Goal: Task Accomplishment & Management: Manage account settings

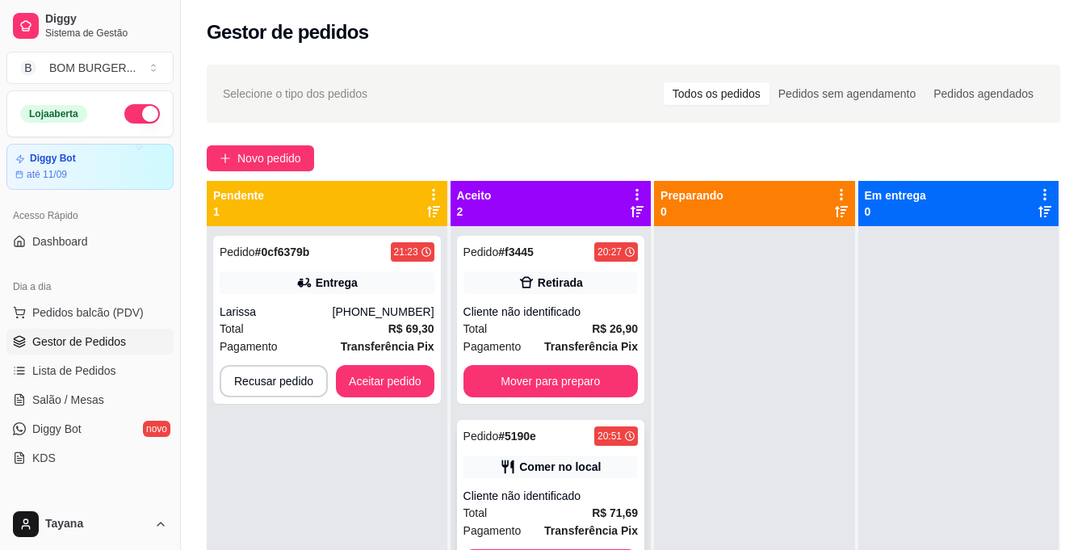
click at [548, 493] on div "Cliente não identificado" at bounding box center [550, 495] width 174 height 16
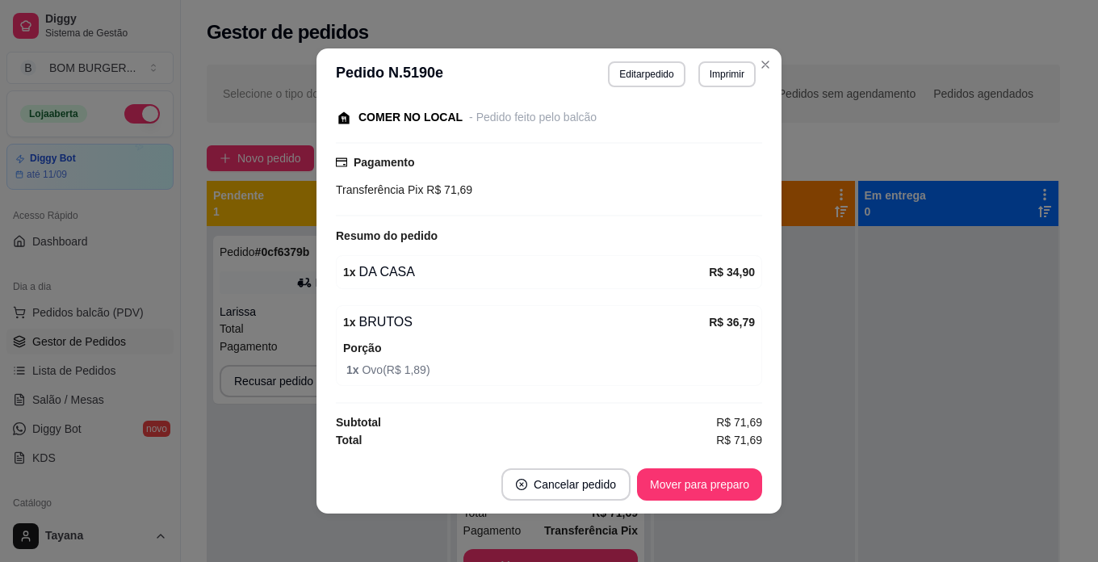
scroll to position [3, 0]
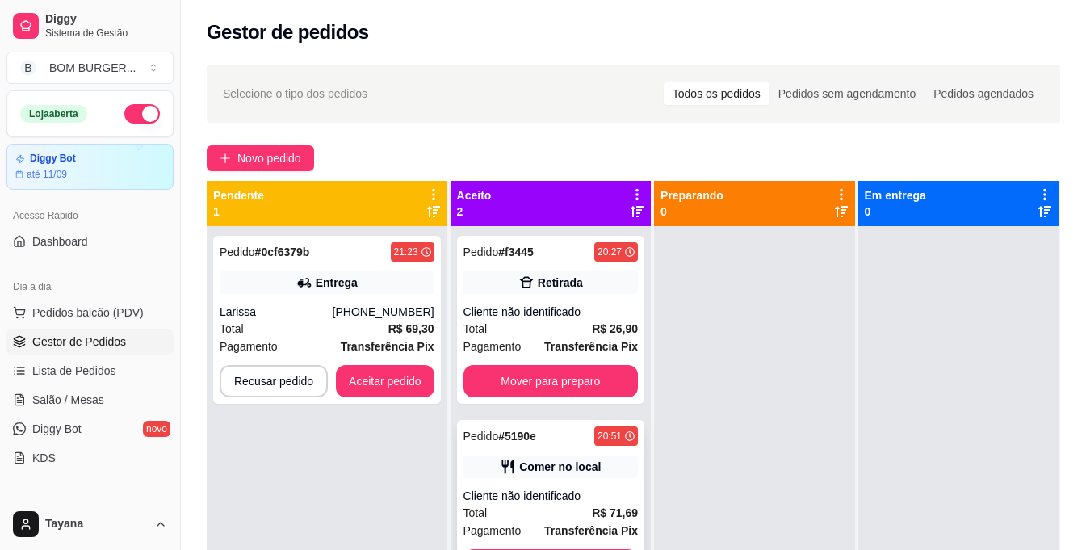
click at [529, 504] on div "Total R$ 71,69" at bounding box center [550, 513] width 174 height 18
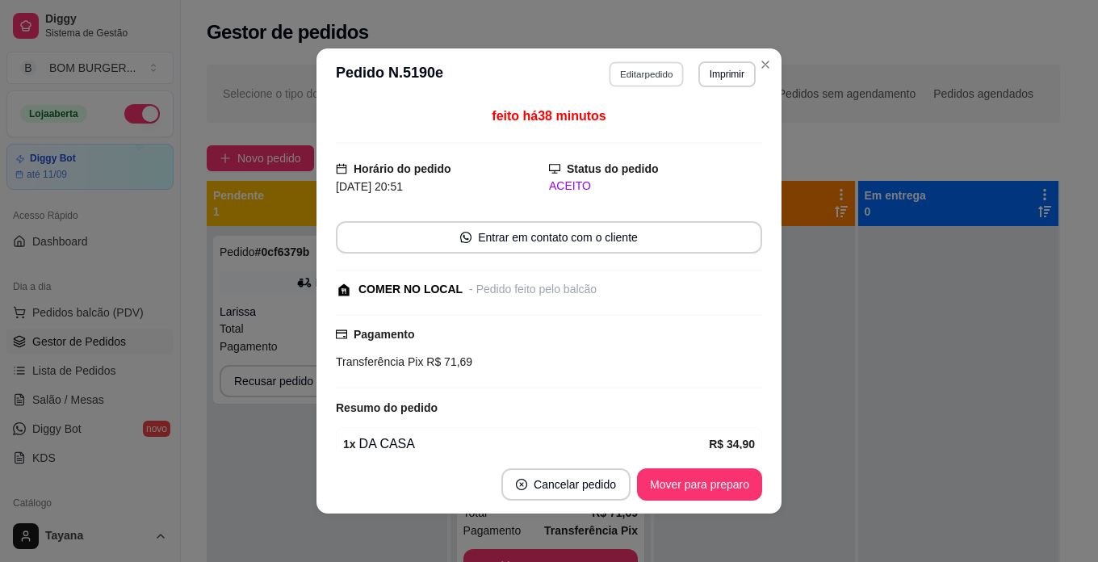
click at [638, 73] on button "Editar pedido" at bounding box center [646, 73] width 75 height 25
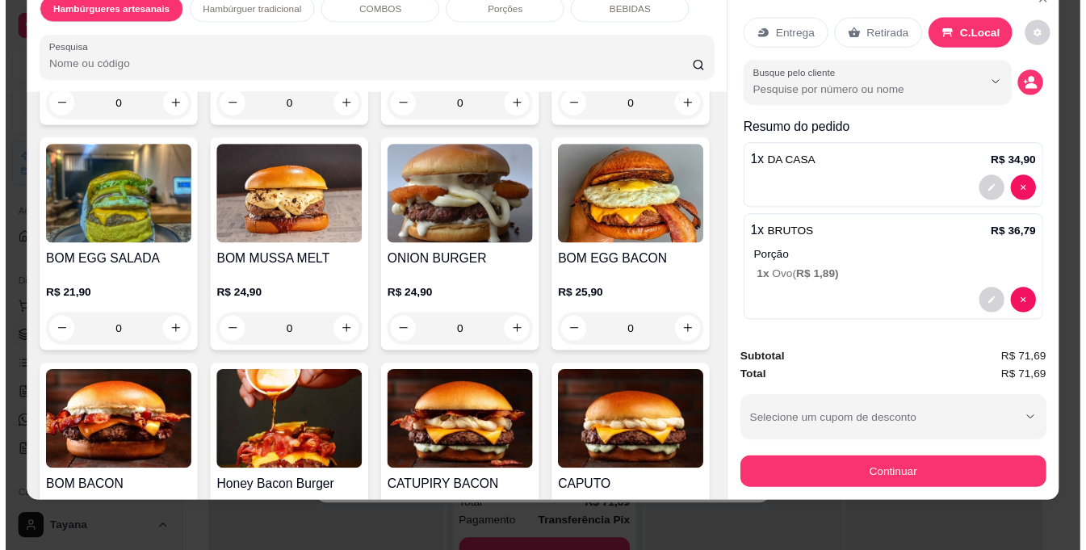
scroll to position [0, 0]
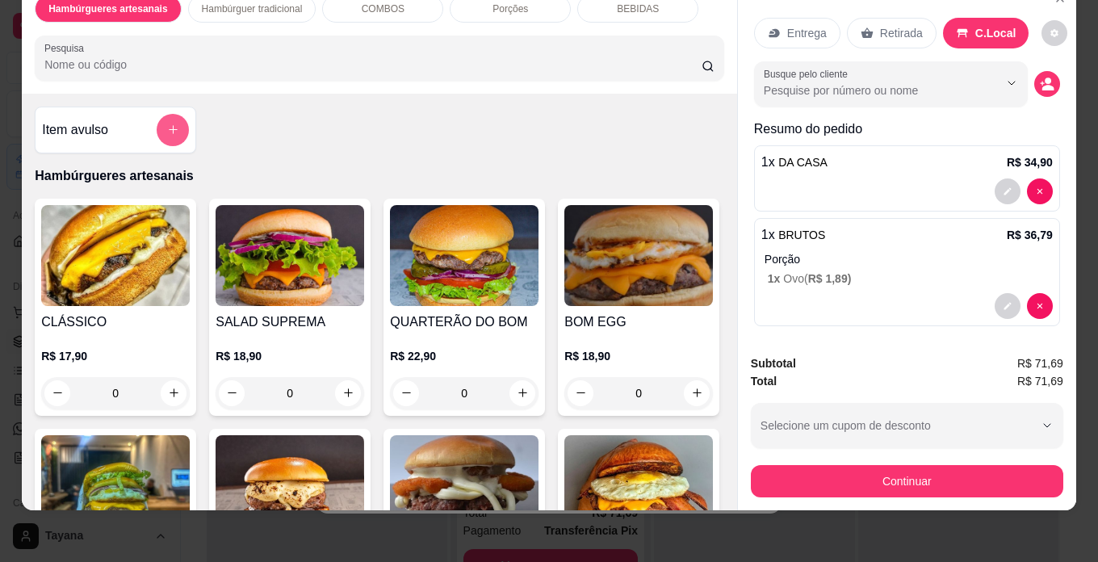
click at [175, 119] on button "add-separate-item" at bounding box center [173, 130] width 32 height 32
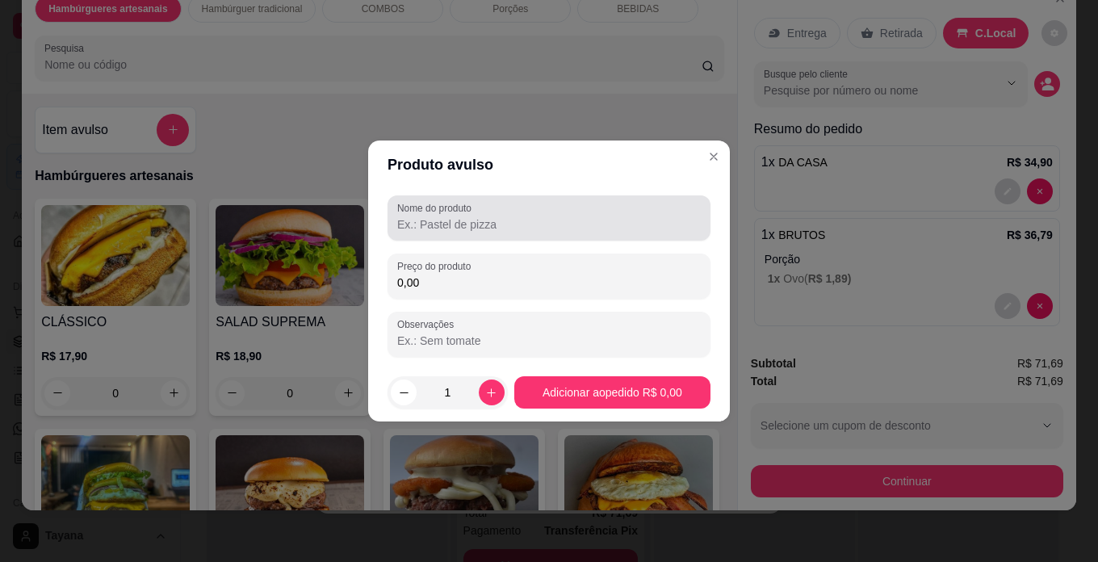
click at [445, 226] on input "Nome do produto" at bounding box center [548, 224] width 303 height 16
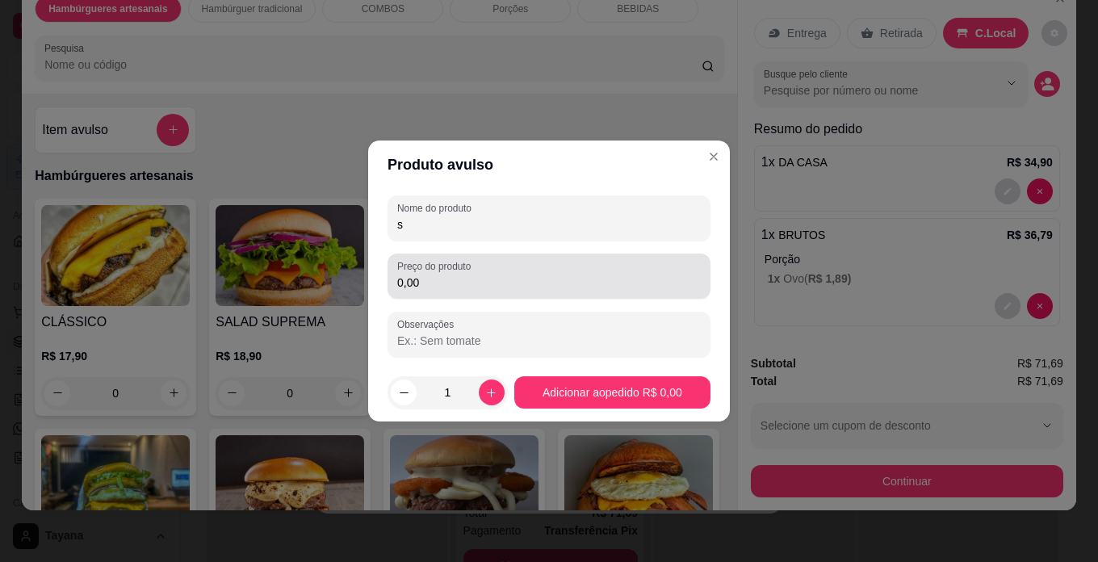
type input "s"
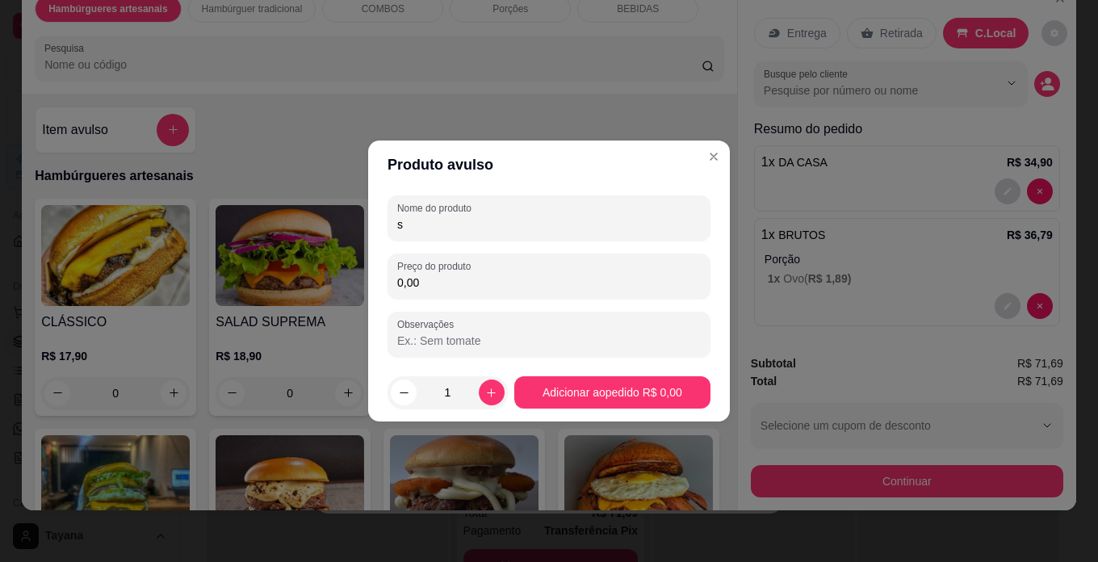
click at [445, 285] on input "0,00" at bounding box center [548, 282] width 303 height 16
type input "5,50"
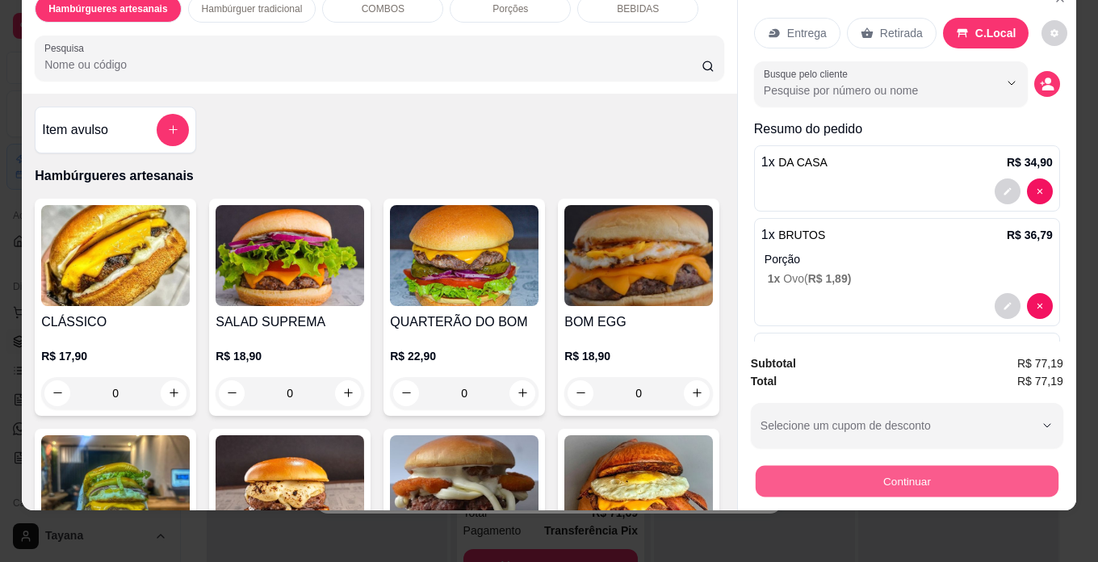
click at [936, 469] on button "Continuar" at bounding box center [906, 481] width 303 height 31
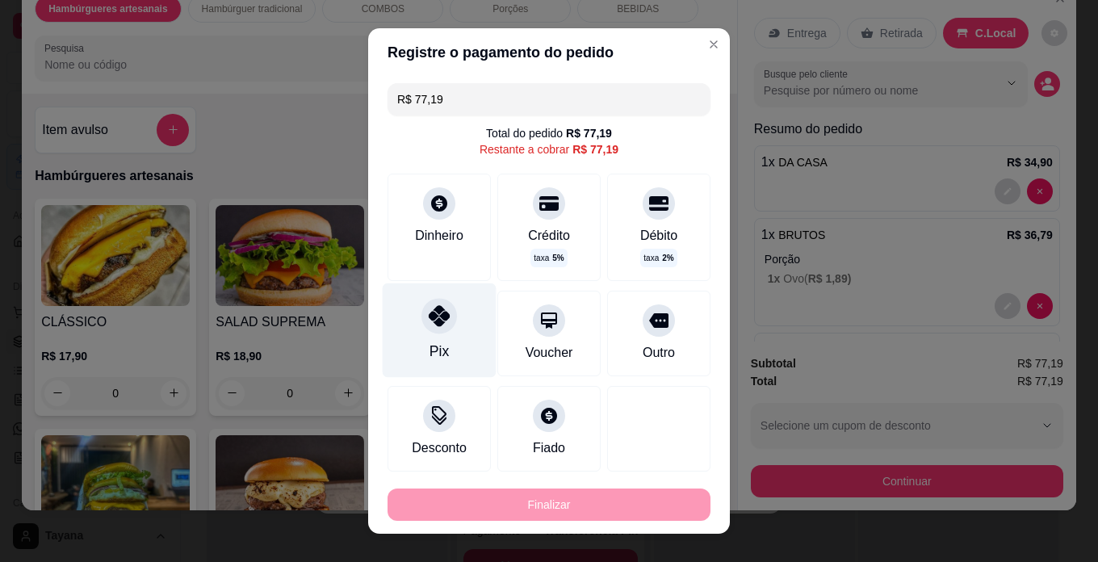
click at [445, 320] on div at bounding box center [439, 316] width 36 height 36
type input "R$ 0,00"
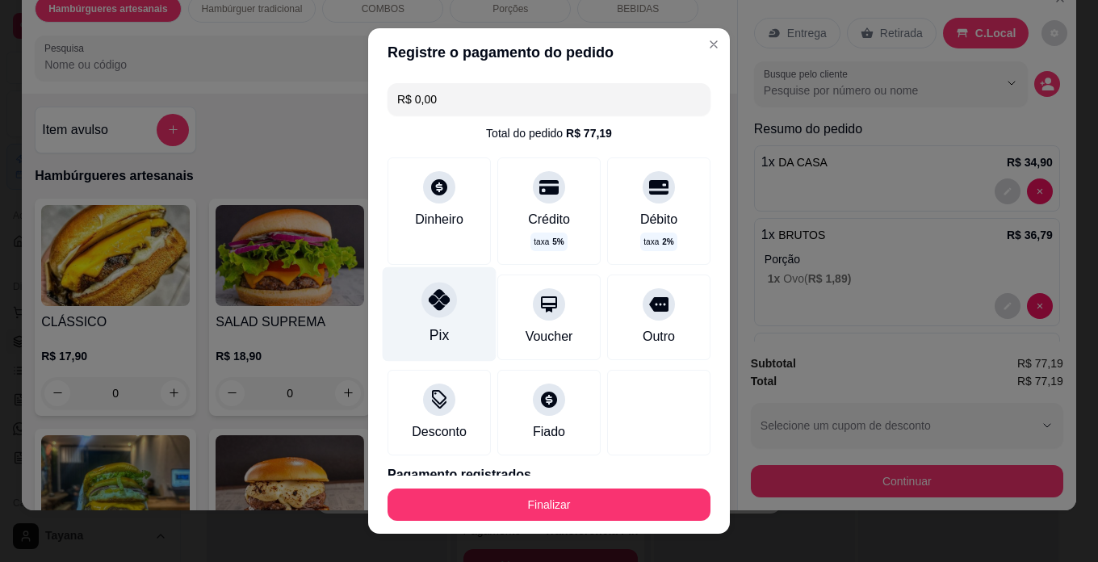
click at [429, 310] on icon at bounding box center [439, 299] width 21 height 21
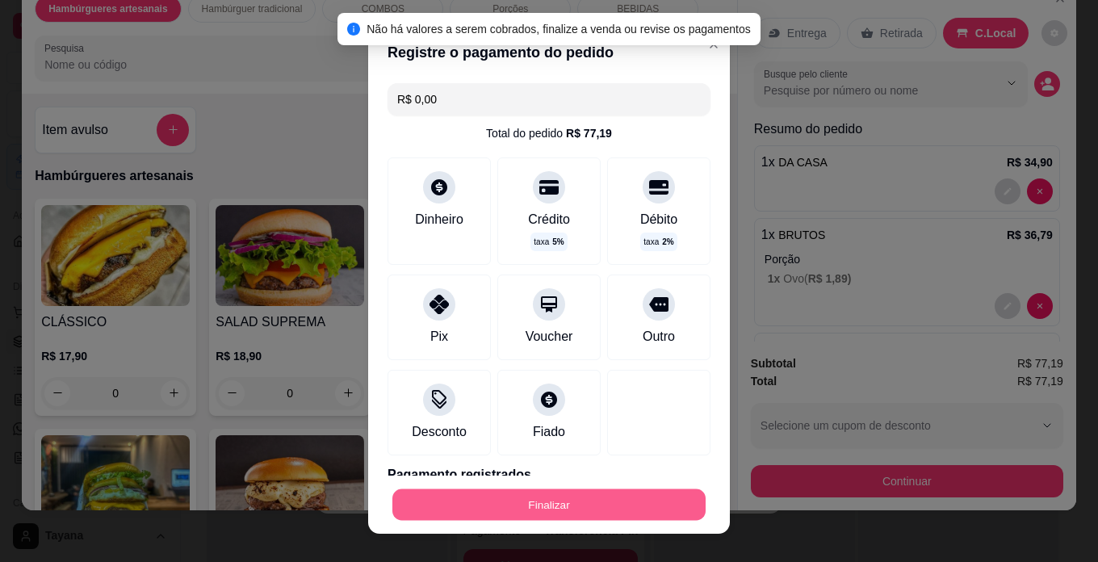
click at [574, 491] on button "Finalizar" at bounding box center [548, 504] width 313 height 31
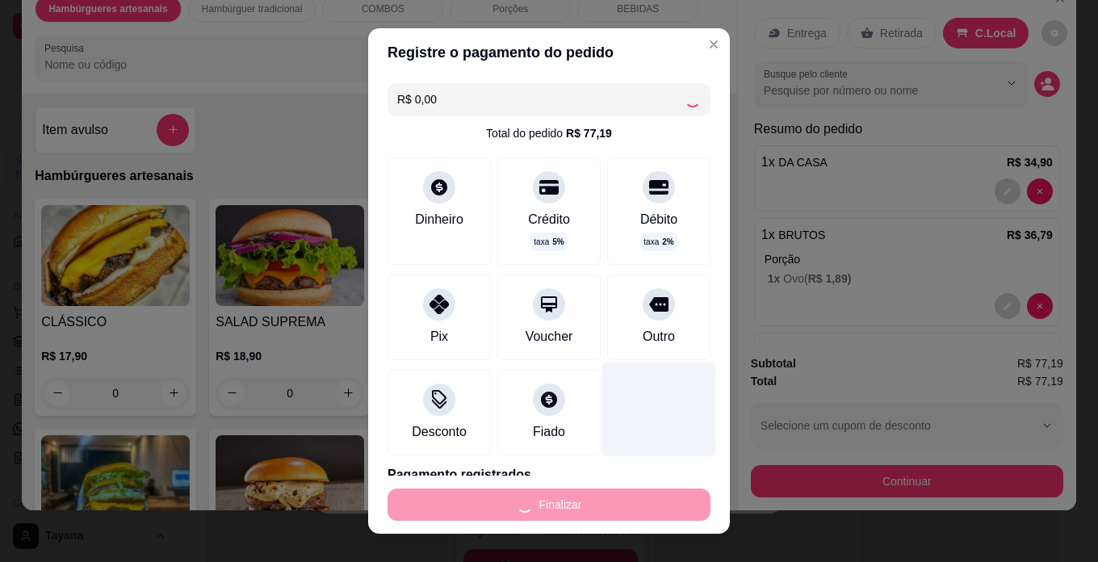
type input "0"
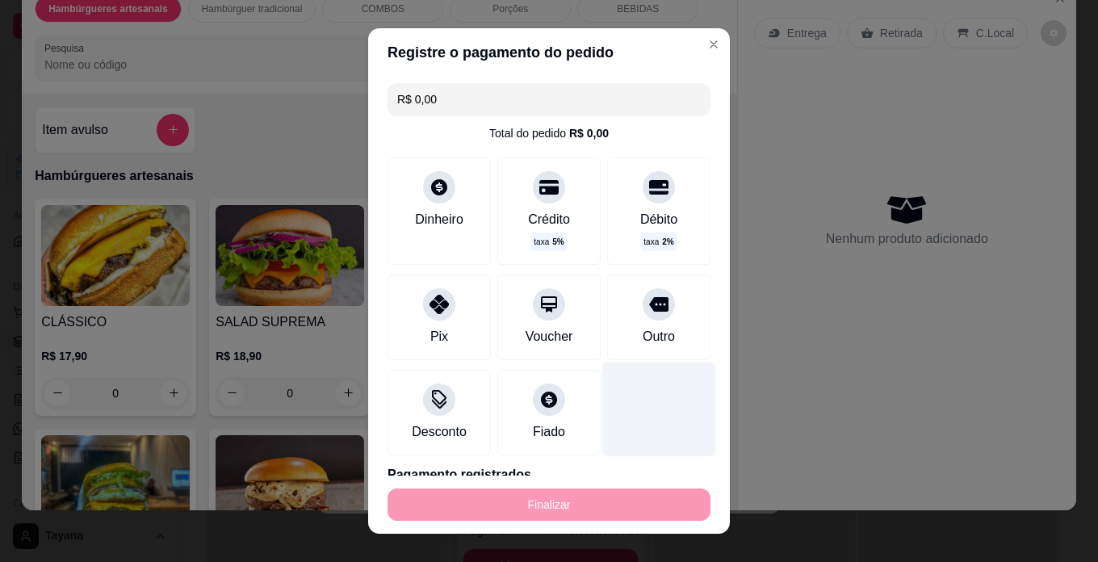
type input "-R$ 77,19"
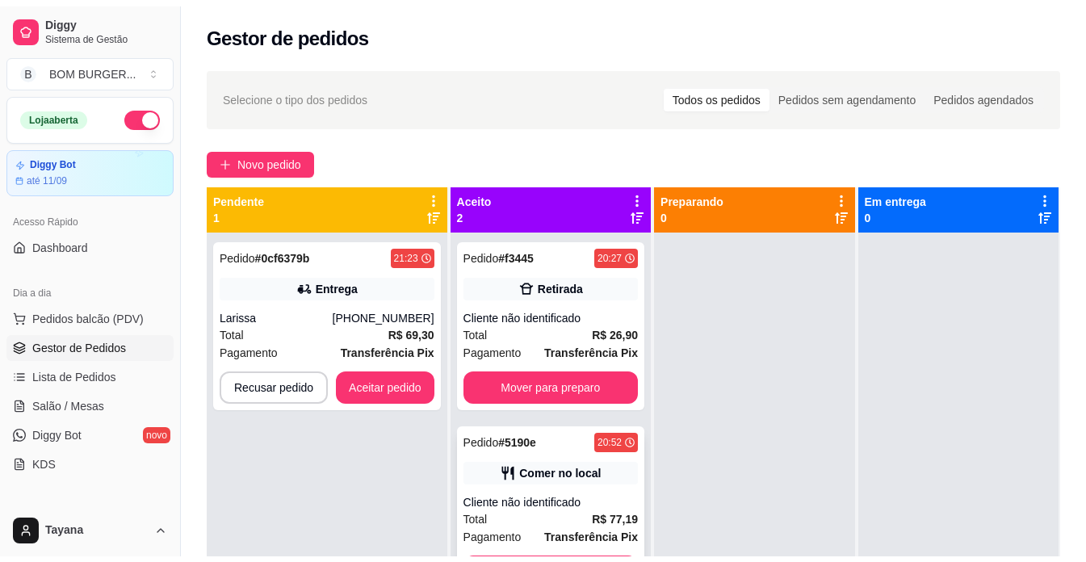
scroll to position [45, 0]
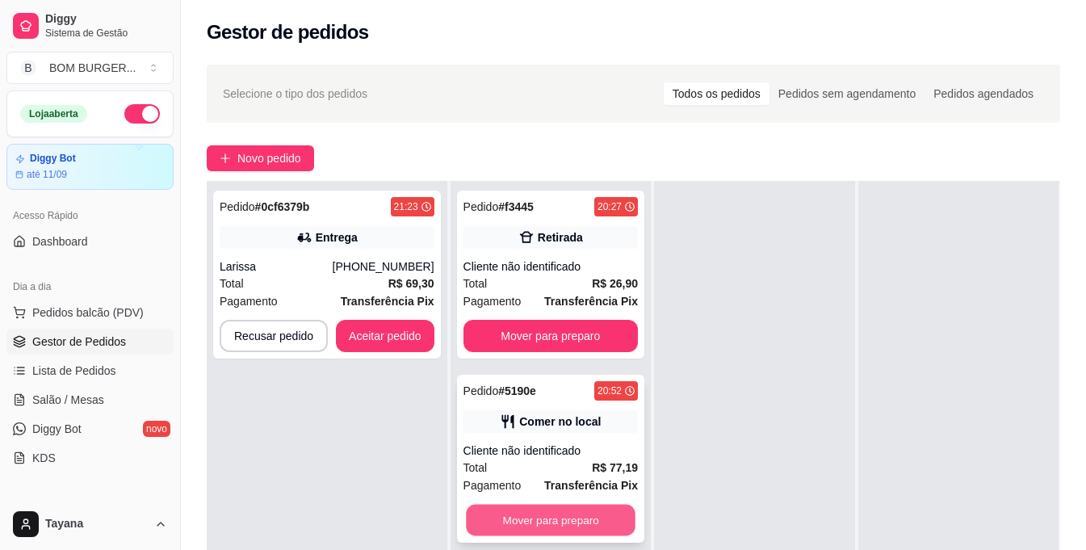
click at [595, 512] on button "Mover para preparo" at bounding box center [550, 519] width 169 height 31
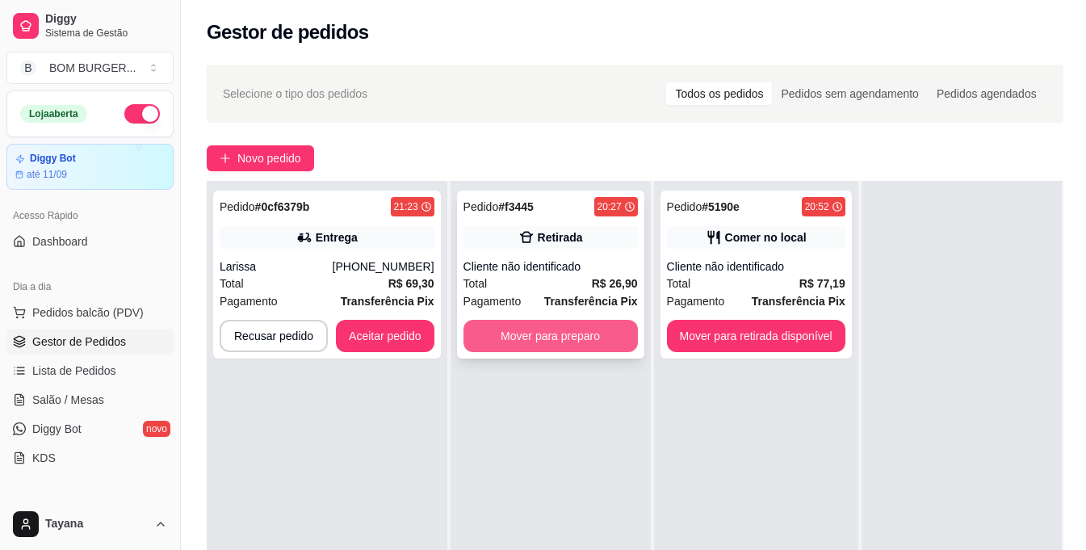
click at [617, 336] on button "Mover para preparo" at bounding box center [550, 336] width 174 height 32
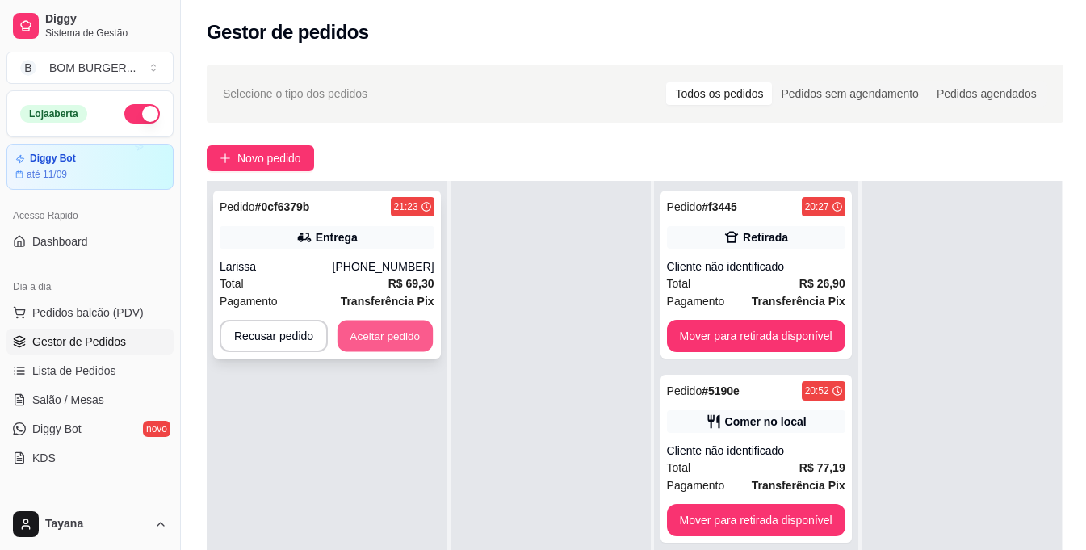
click at [372, 333] on button "Aceitar pedido" at bounding box center [384, 335] width 95 height 31
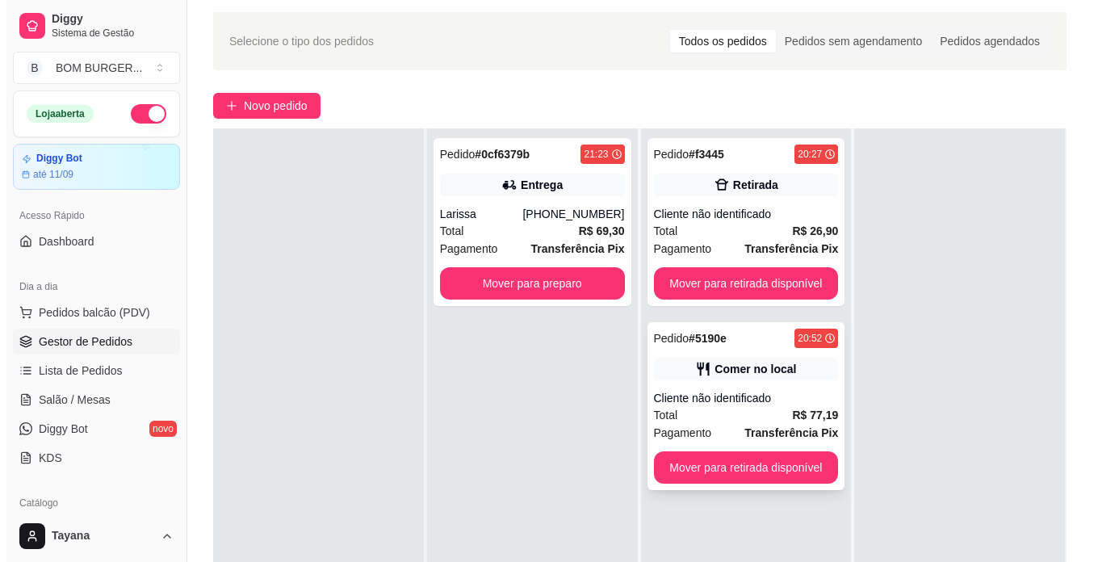
scroll to position [161, 0]
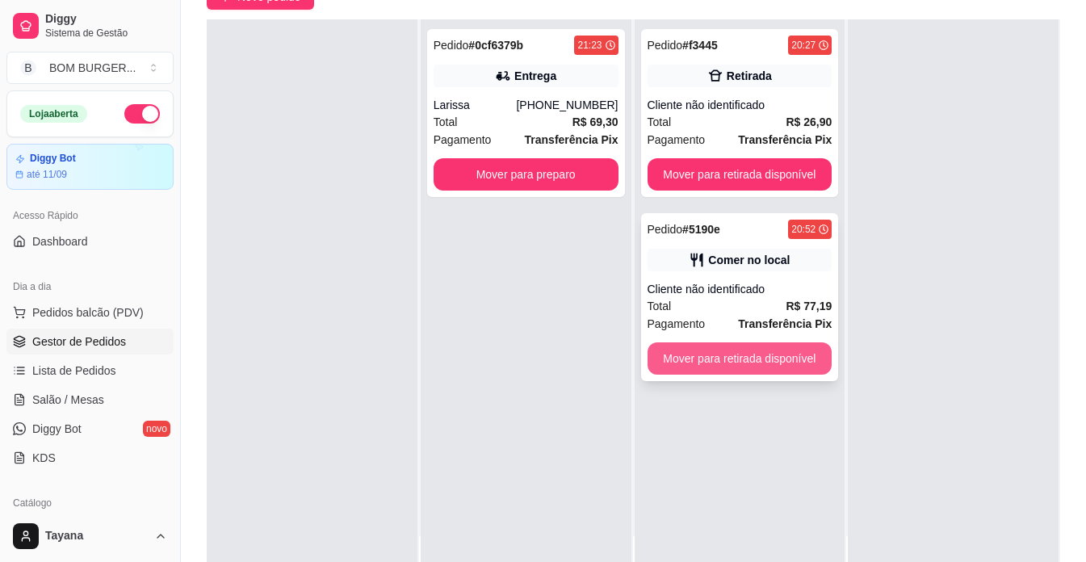
click at [742, 362] on button "Mover para retirada disponível" at bounding box center [739, 358] width 185 height 32
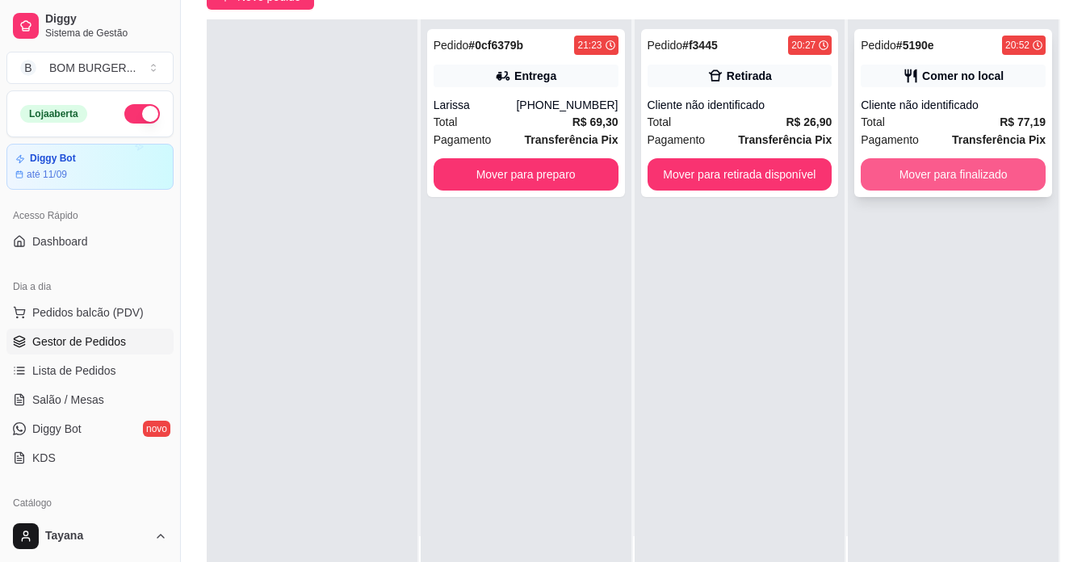
click at [955, 165] on button "Mover para finalizado" at bounding box center [952, 174] width 185 height 32
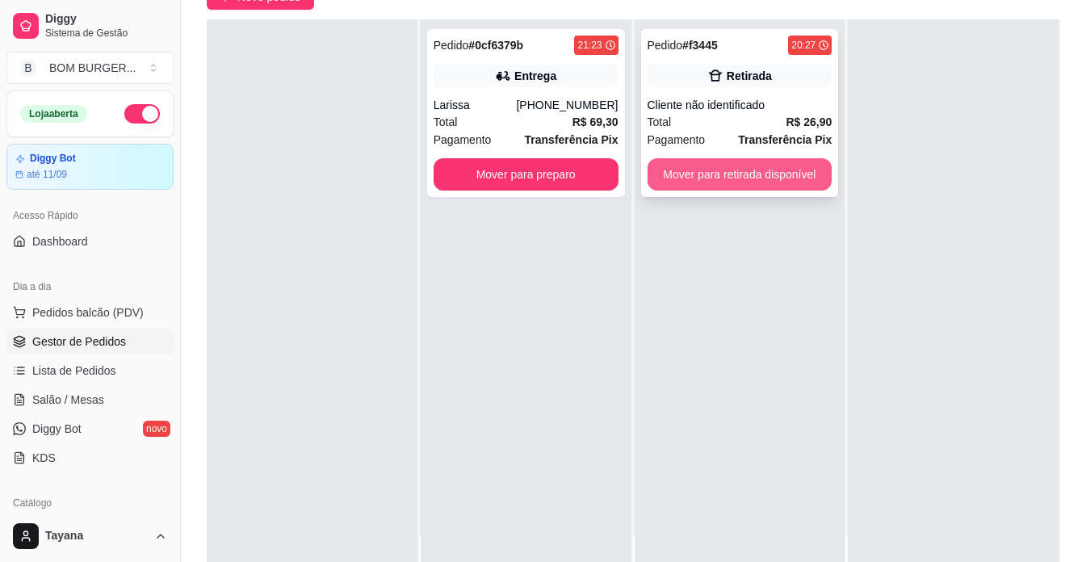
click at [706, 158] on button "Mover para retirada disponível" at bounding box center [739, 174] width 185 height 32
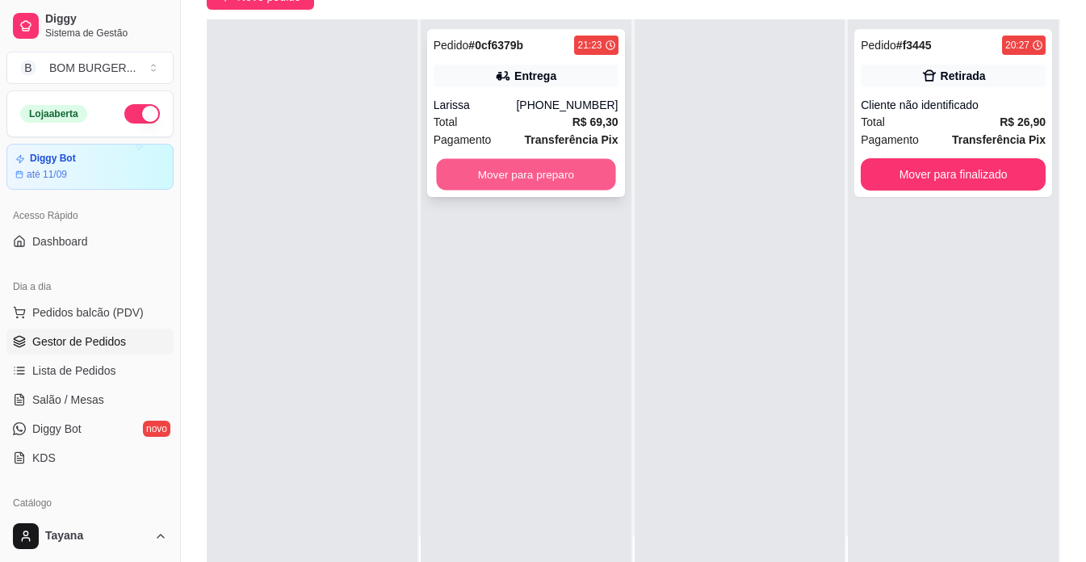
click at [563, 177] on button "Mover para preparo" at bounding box center [525, 174] width 179 height 31
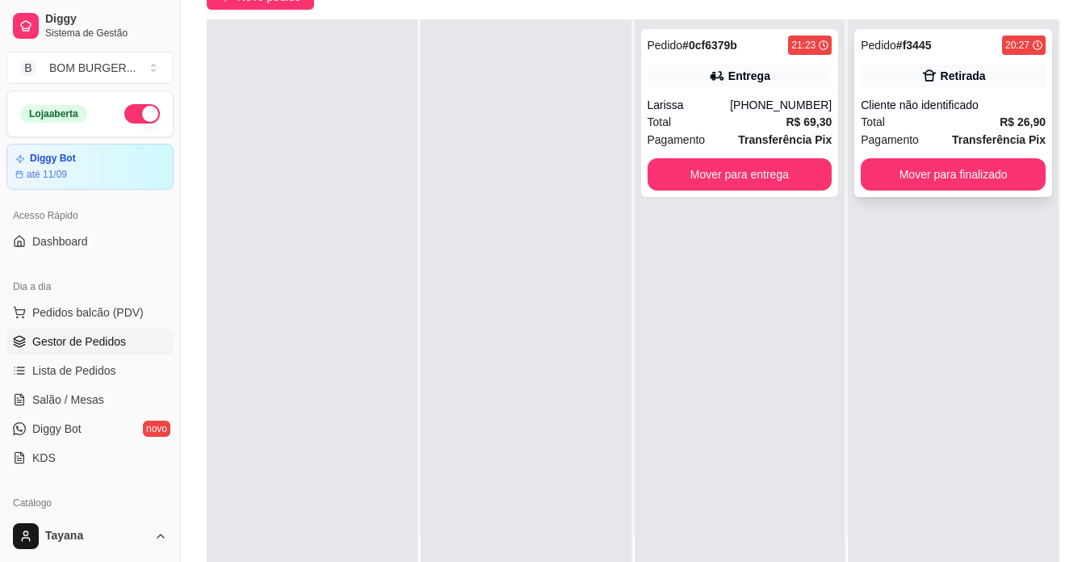
click at [947, 118] on div "Total R$ 26,90" at bounding box center [952, 122] width 185 height 18
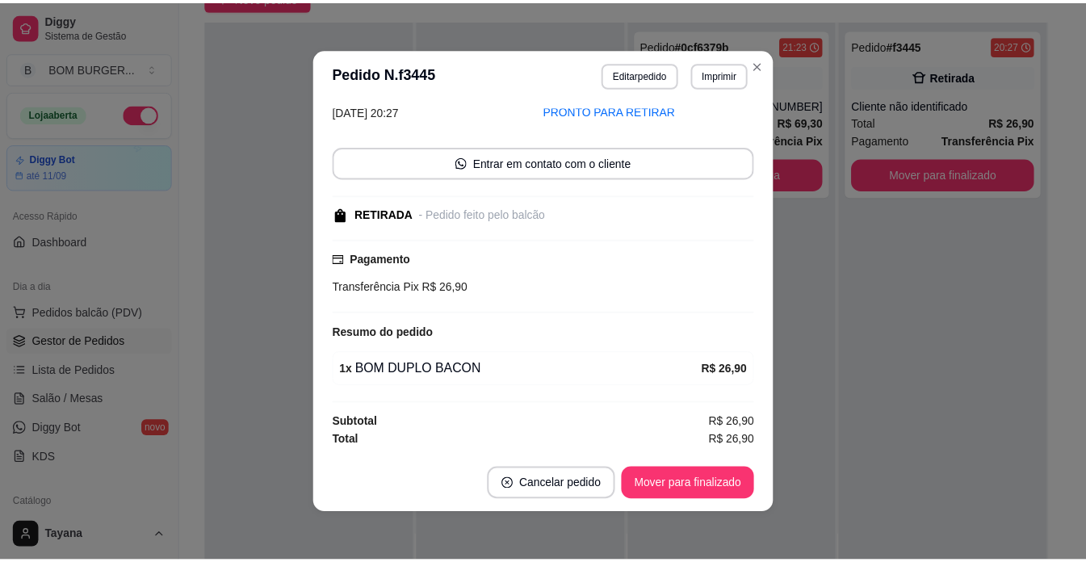
scroll to position [3, 0]
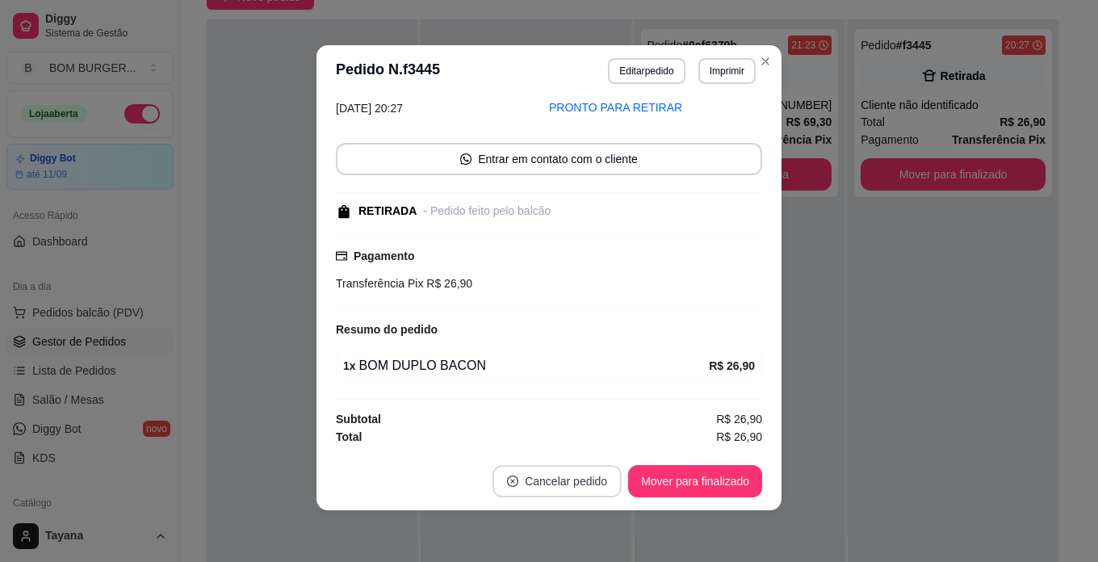
click at [569, 489] on button "Cancelar pedido" at bounding box center [556, 481] width 129 height 32
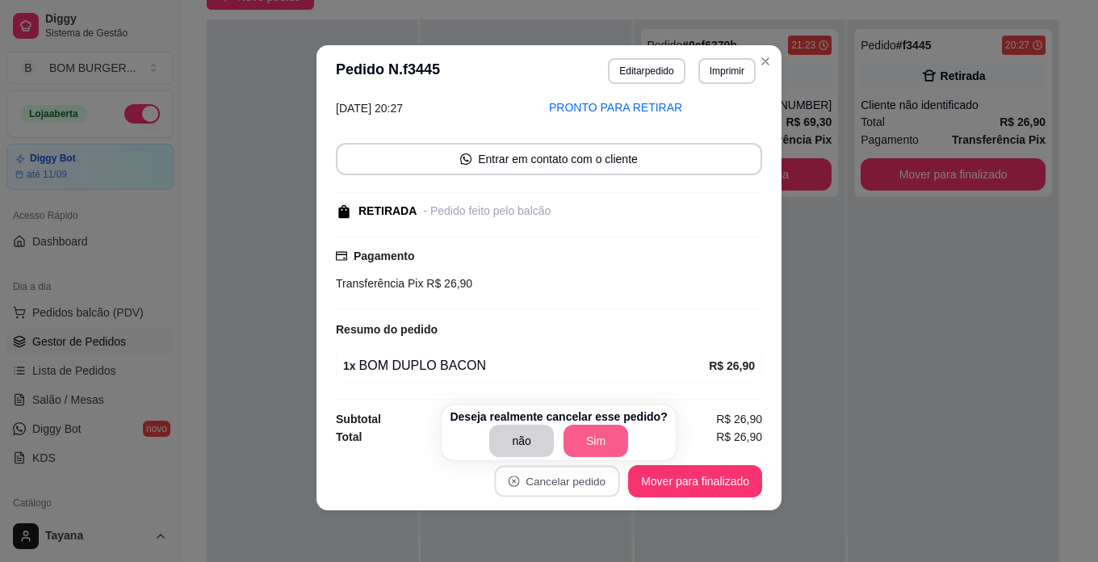
click at [583, 441] on button "Sim" at bounding box center [595, 441] width 65 height 32
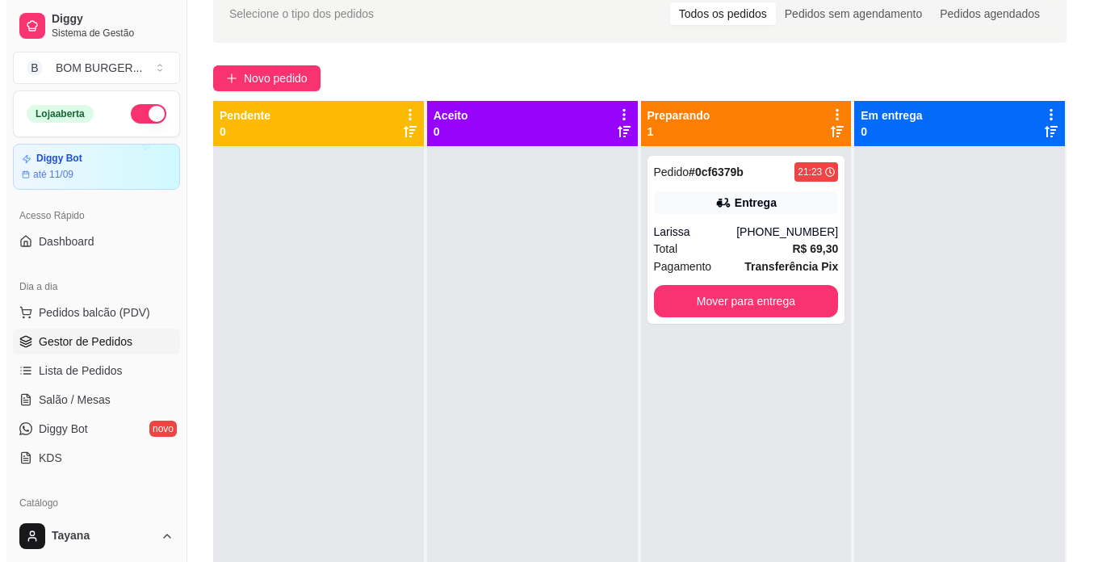
scroll to position [0, 0]
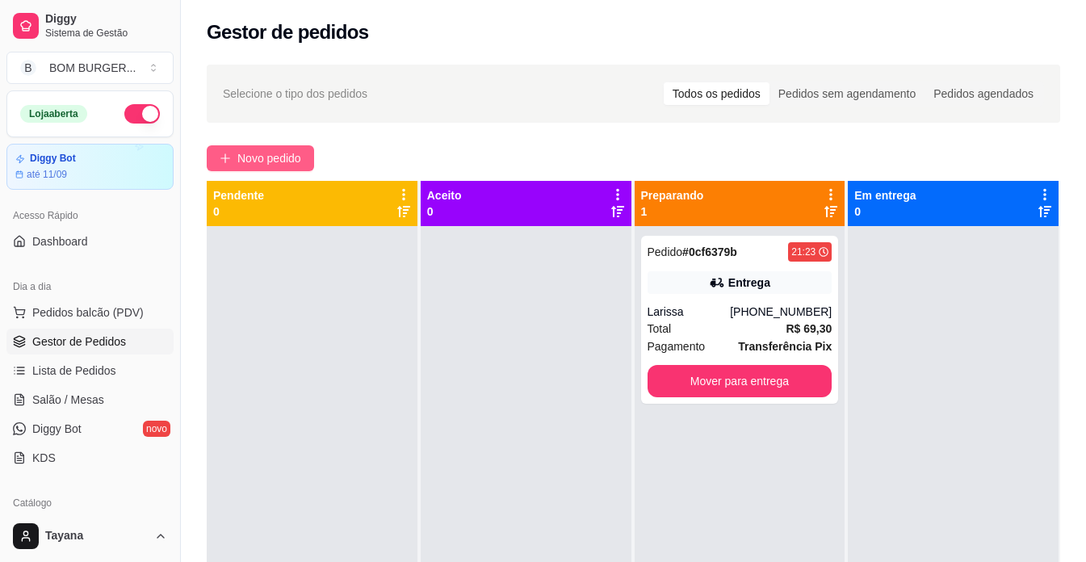
click at [228, 164] on button "Novo pedido" at bounding box center [260, 158] width 107 height 26
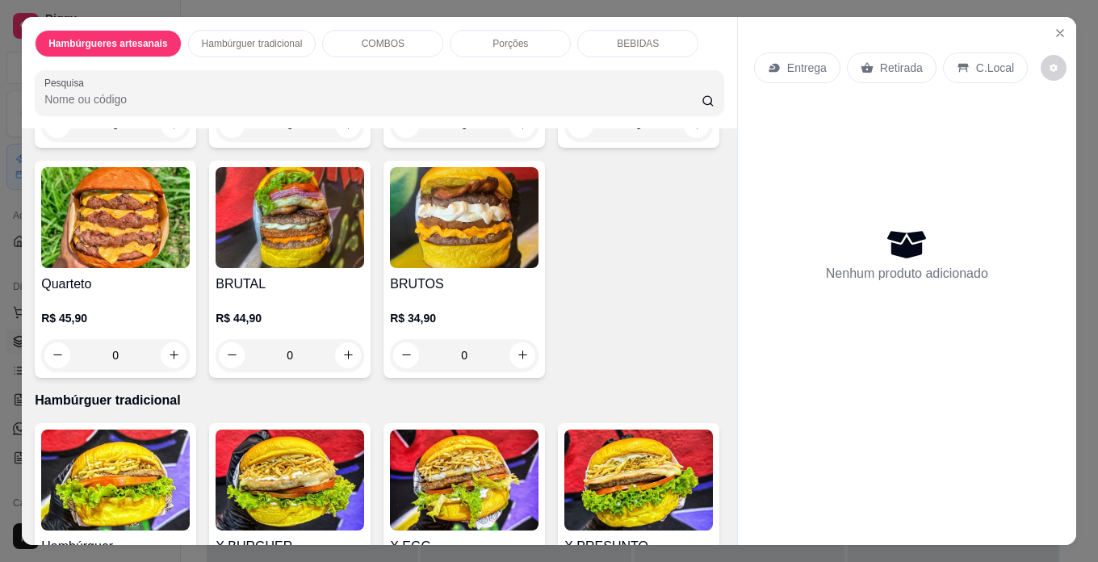
scroll to position [1614, 0]
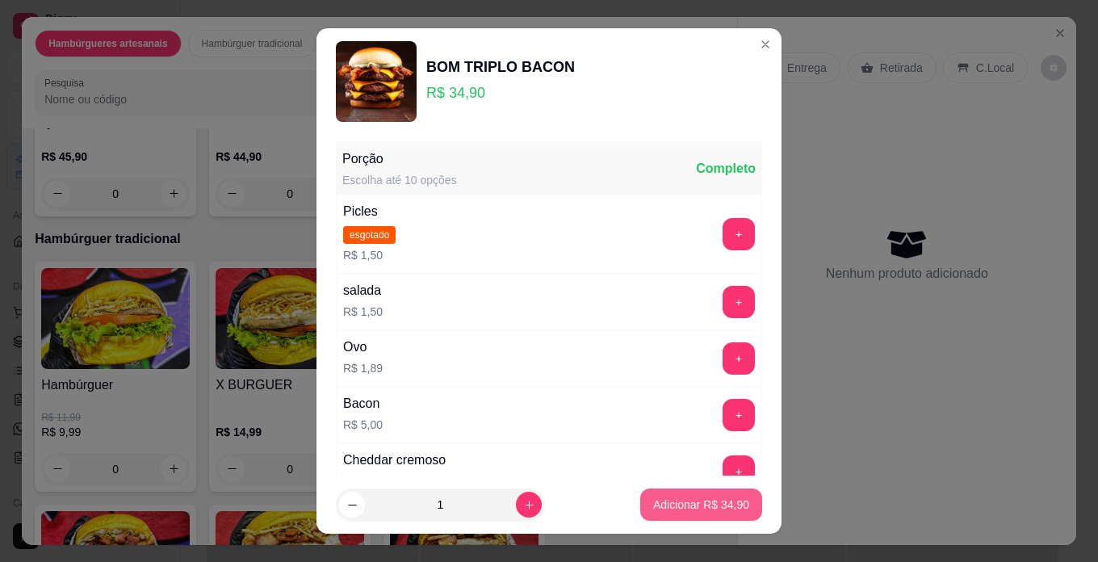
click at [679, 500] on p "Adicionar R$ 34,90" at bounding box center [701, 504] width 96 height 16
type input "1"
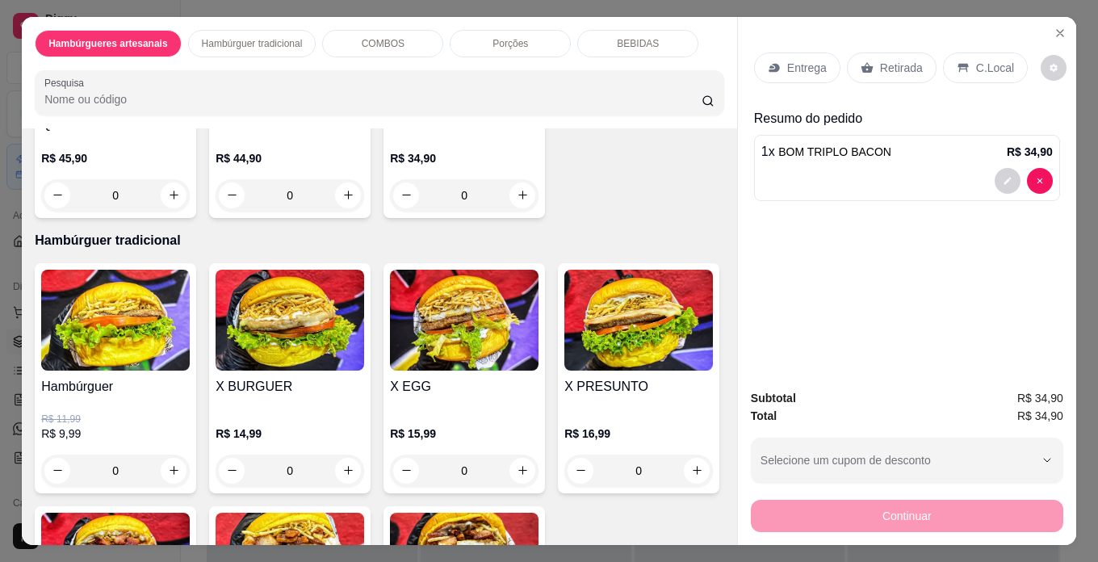
click at [880, 60] on p "Retirada" at bounding box center [901, 68] width 43 height 16
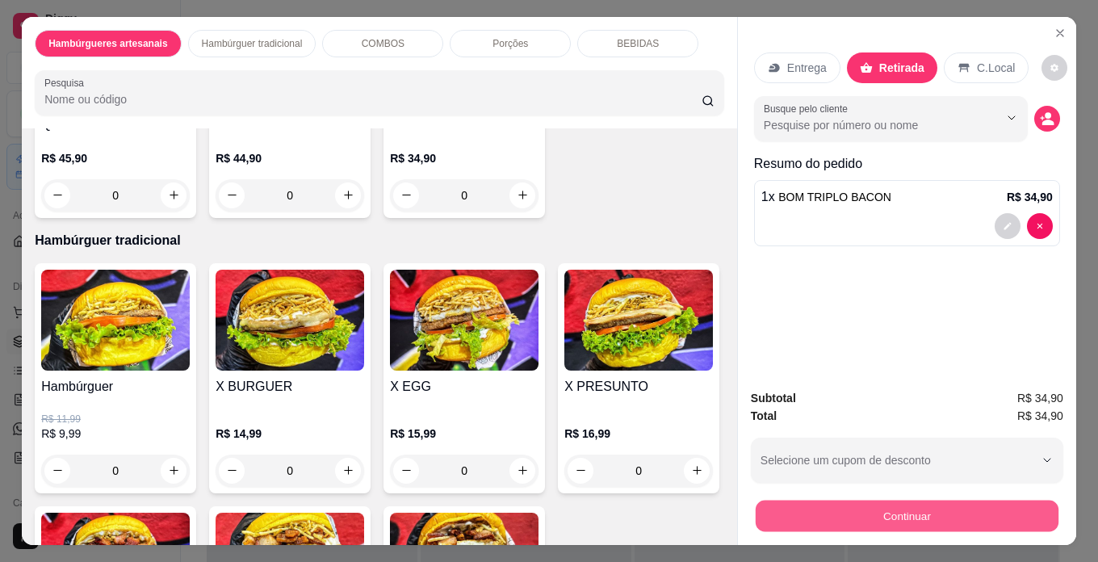
click at [863, 506] on button "Continuar" at bounding box center [906, 515] width 303 height 31
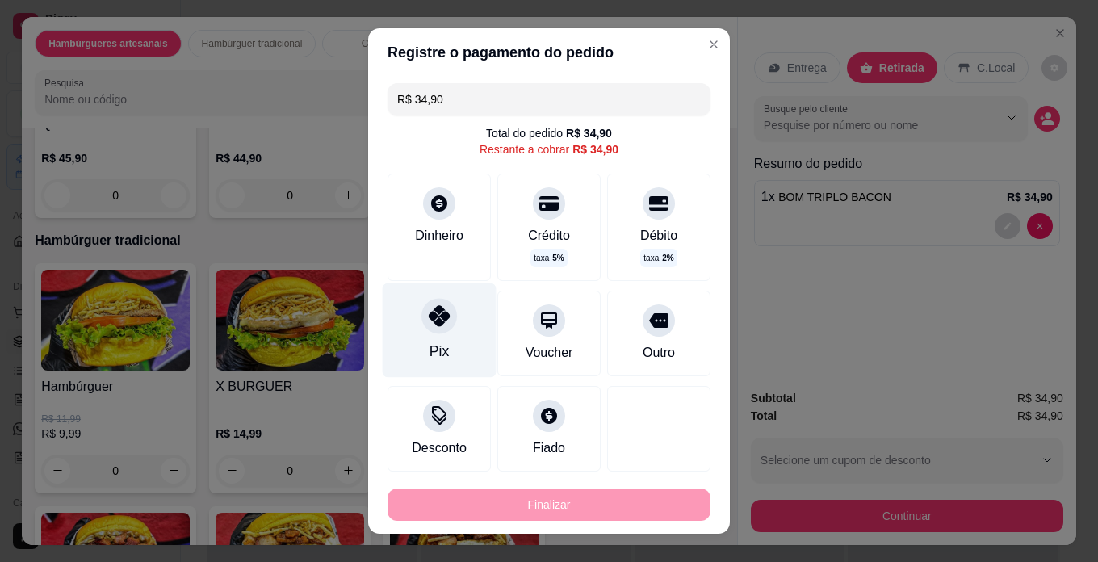
click at [437, 323] on icon at bounding box center [439, 315] width 21 height 21
type input "R$ 0,00"
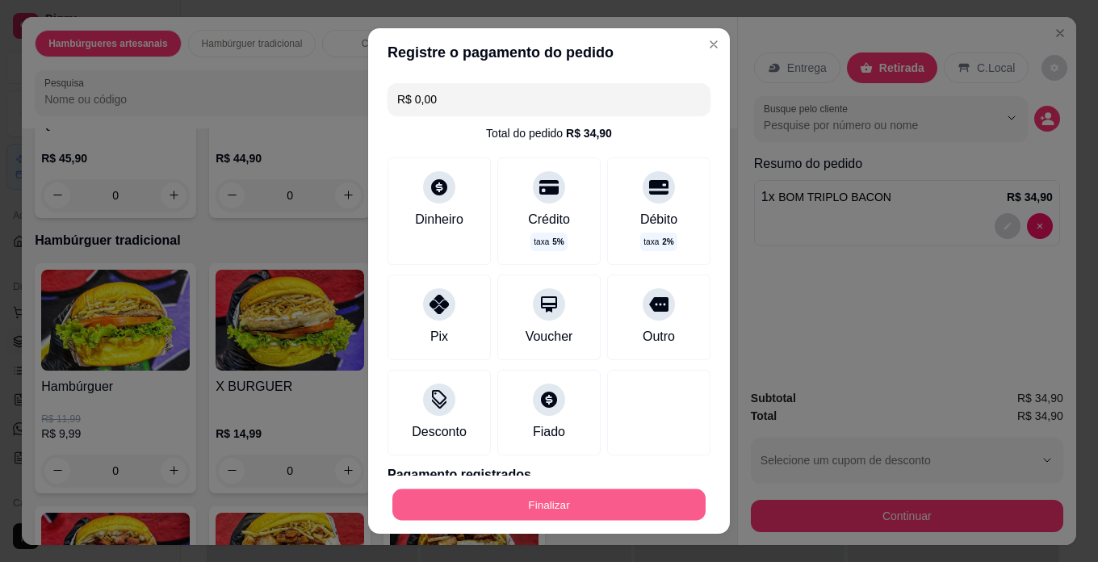
click at [541, 512] on button "Finalizar" at bounding box center [548, 504] width 313 height 31
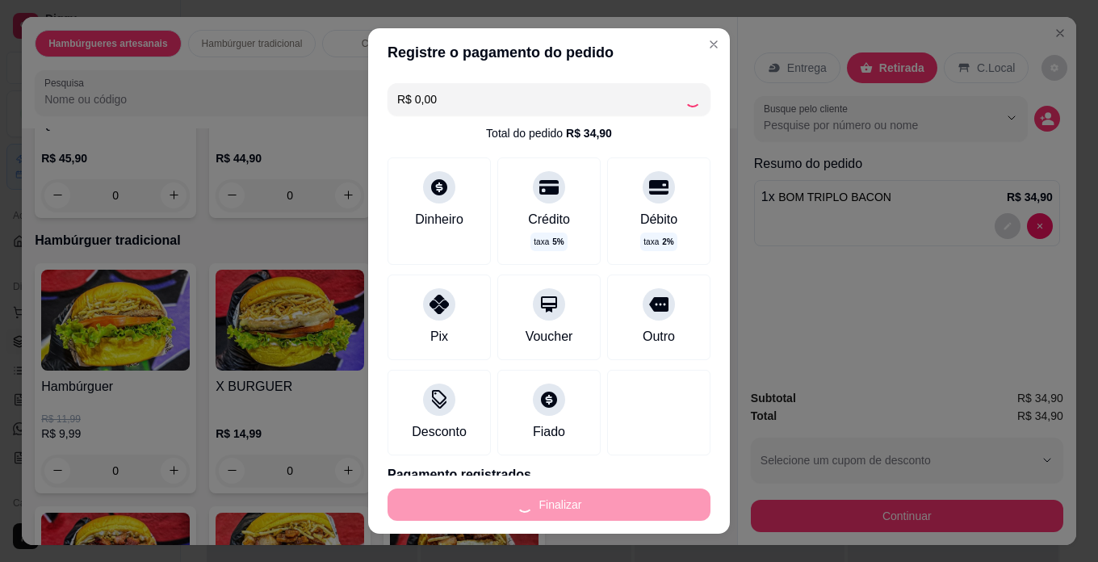
type input "0"
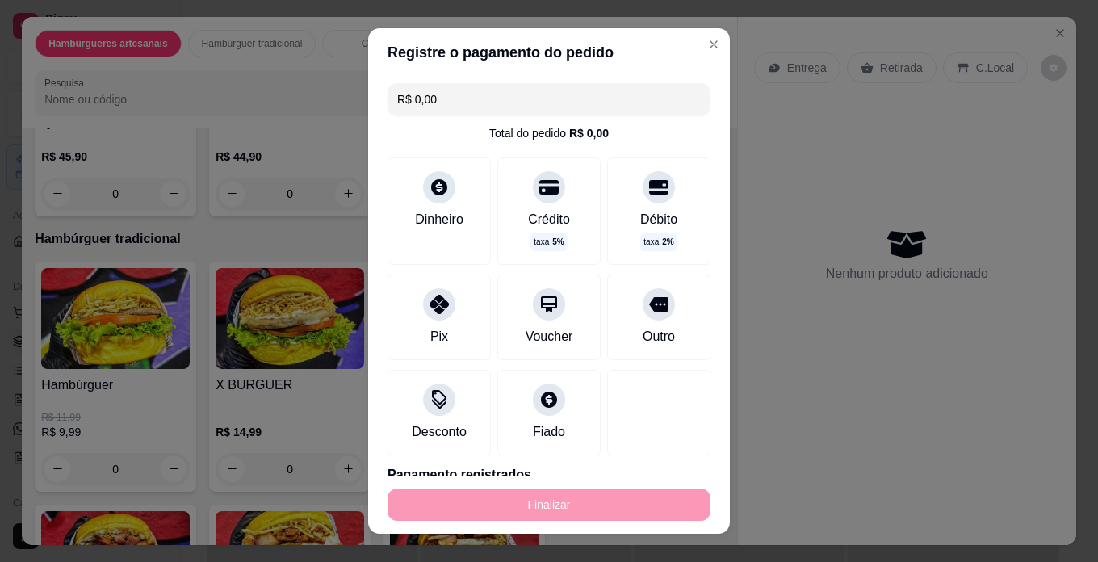
type input "-R$ 34,90"
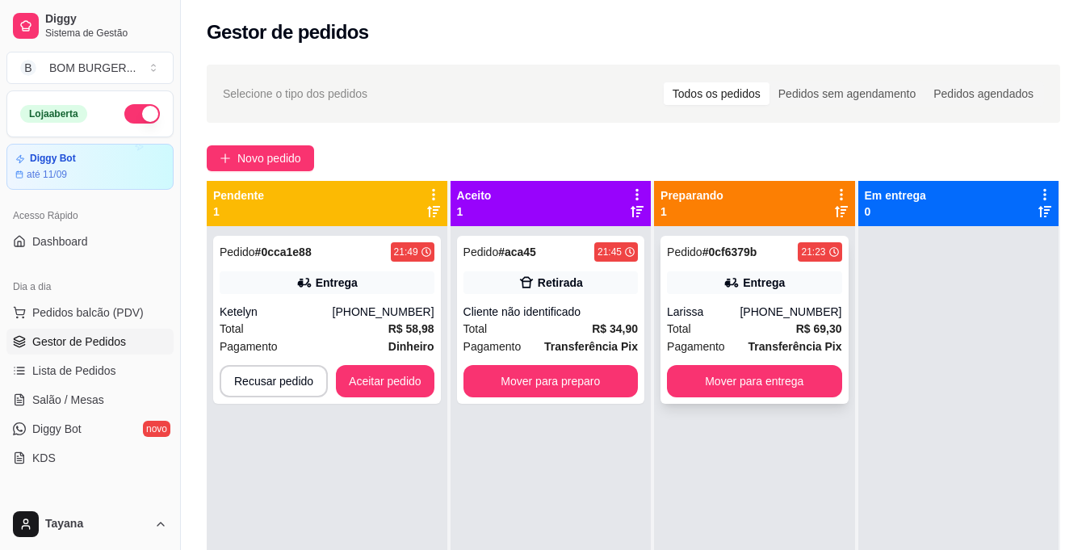
click at [755, 322] on div "Total R$ 69,30" at bounding box center [754, 329] width 174 height 18
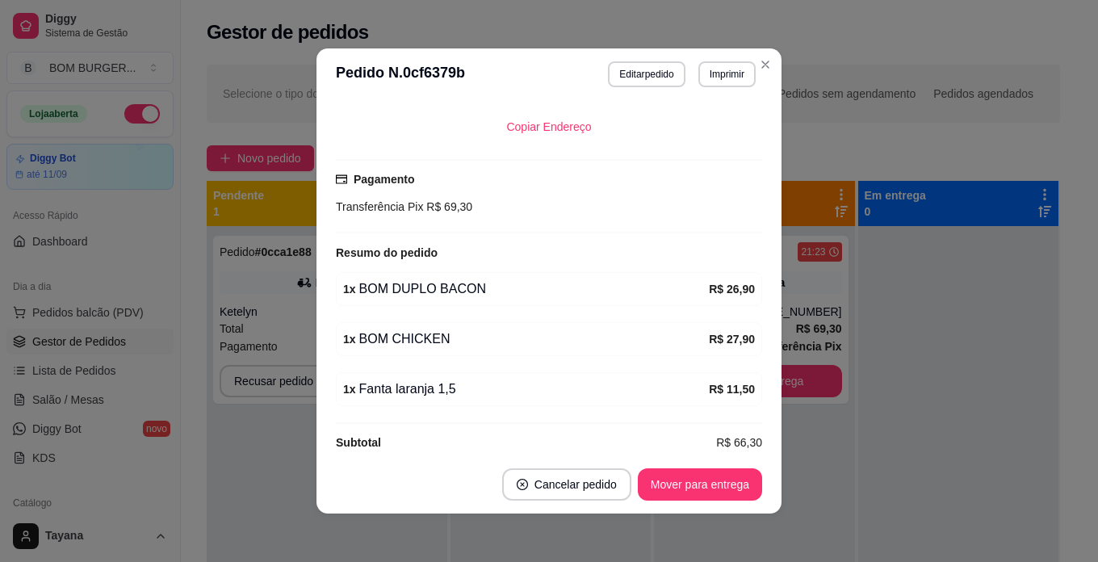
scroll to position [385, 0]
click at [635, 75] on button "Editar pedido" at bounding box center [646, 73] width 75 height 25
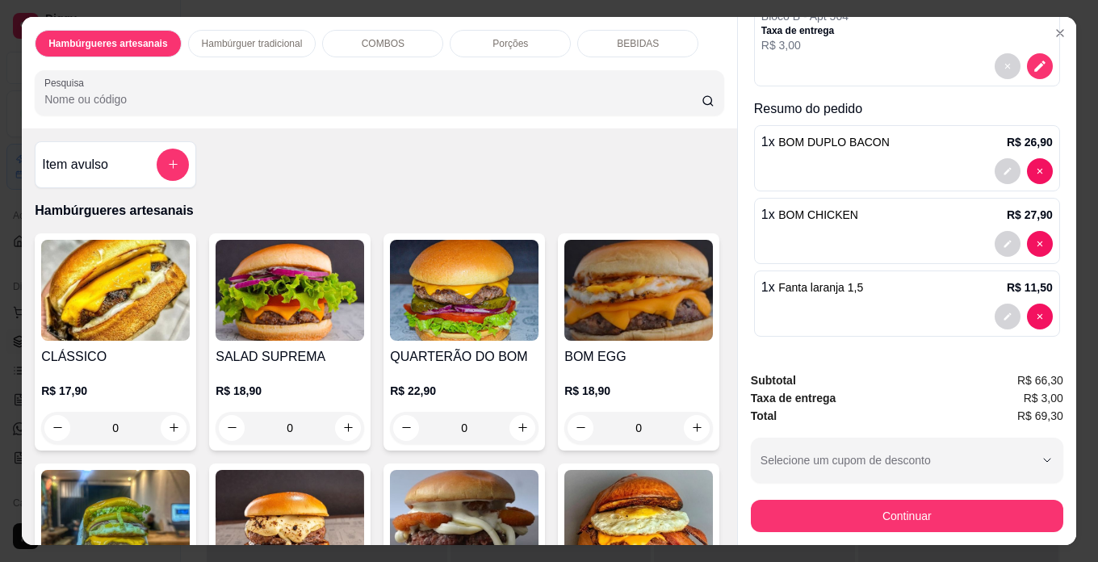
scroll to position [41, 0]
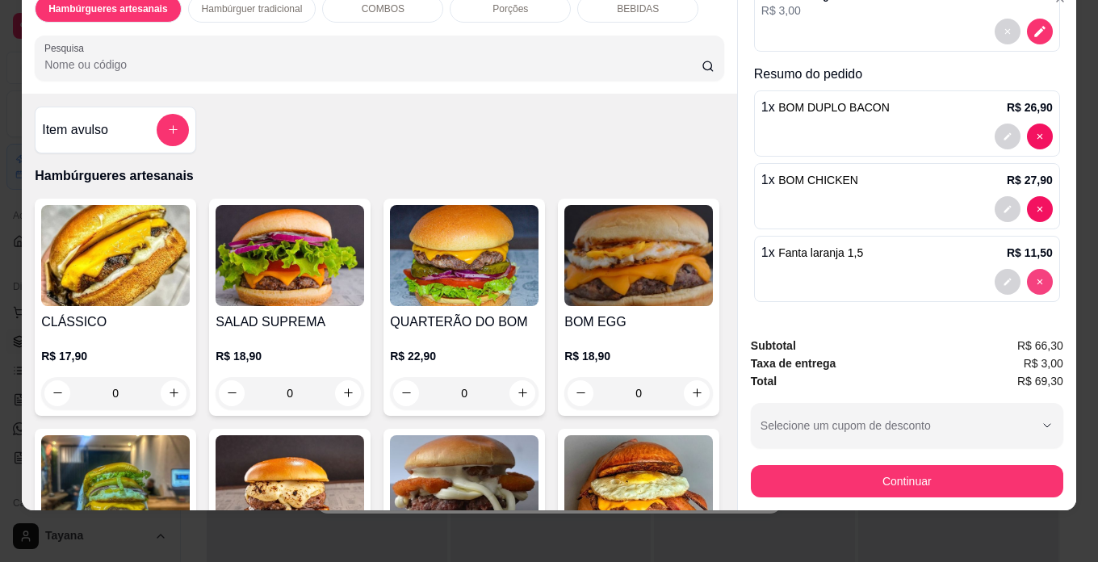
type input "0"
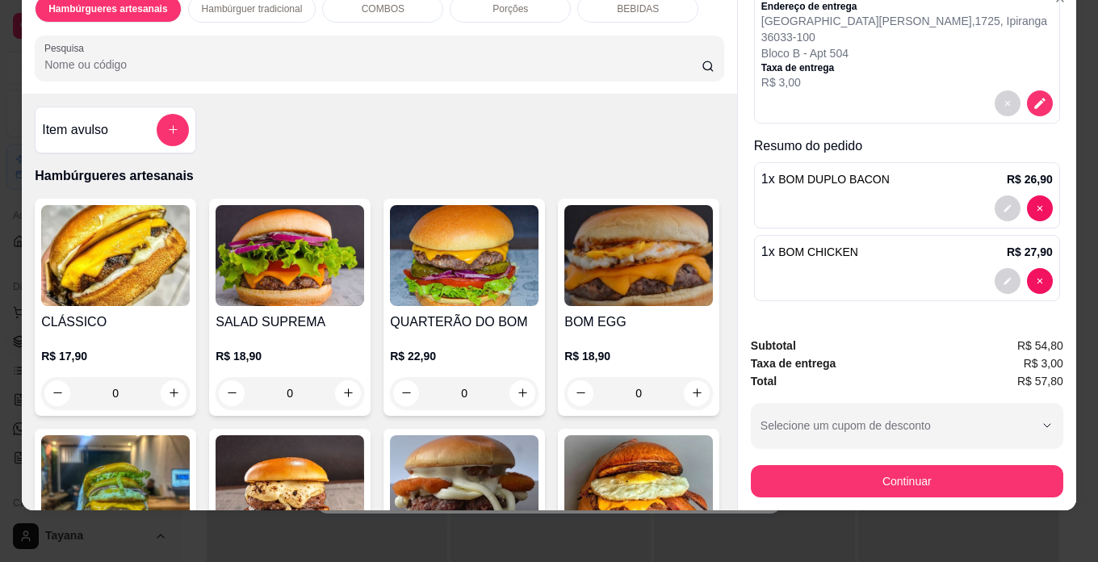
scroll to position [0, 0]
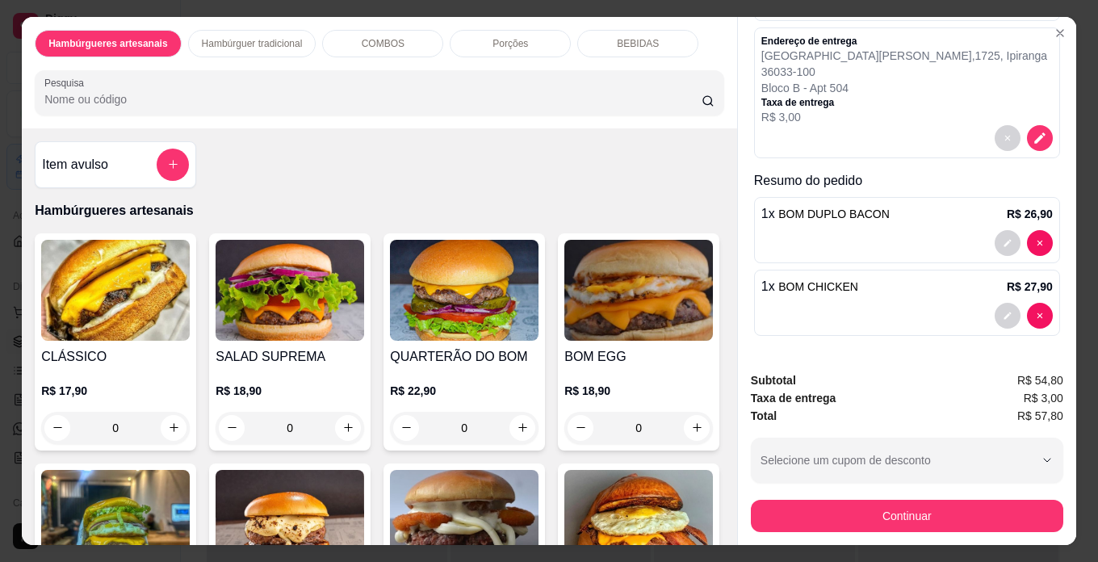
click at [626, 37] on p "BEBIDAS" at bounding box center [638, 43] width 42 height 13
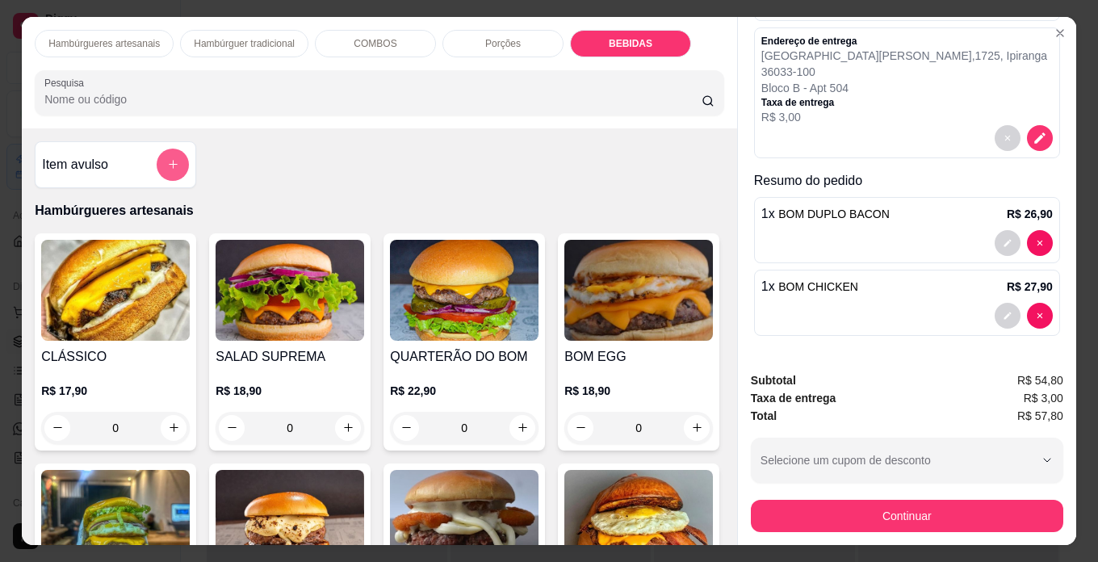
click at [170, 158] on icon "add-separate-item" at bounding box center [173, 164] width 12 height 12
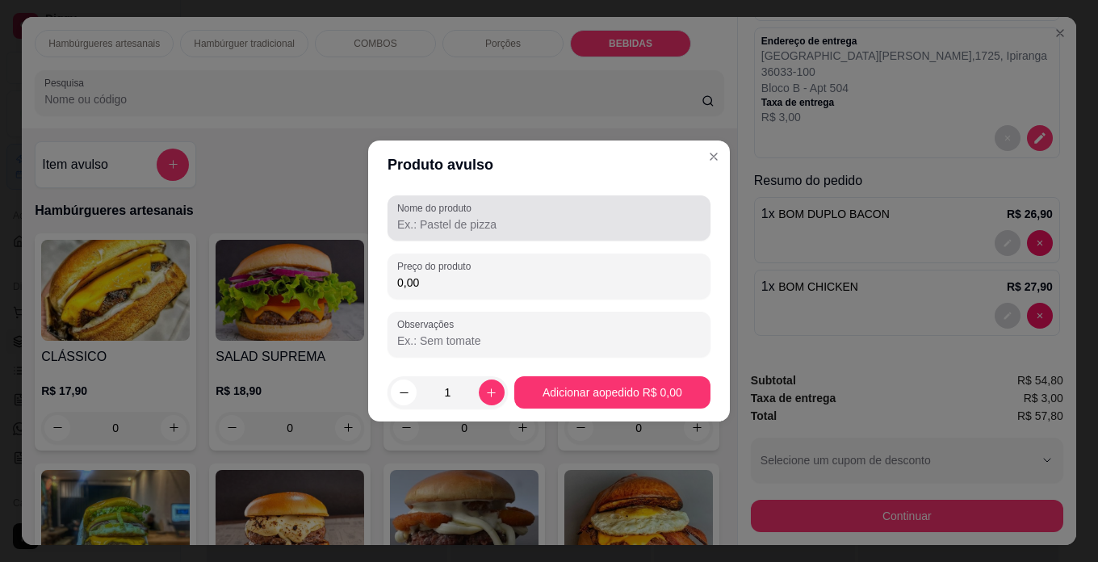
click at [435, 227] on input "Nome do produto" at bounding box center [548, 224] width 303 height 16
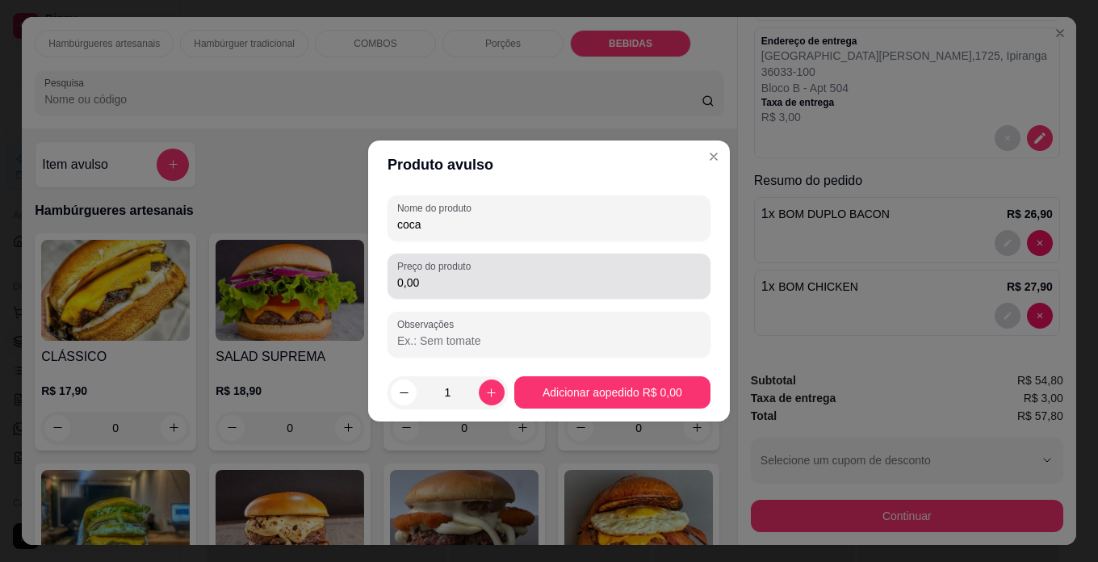
type input "coca"
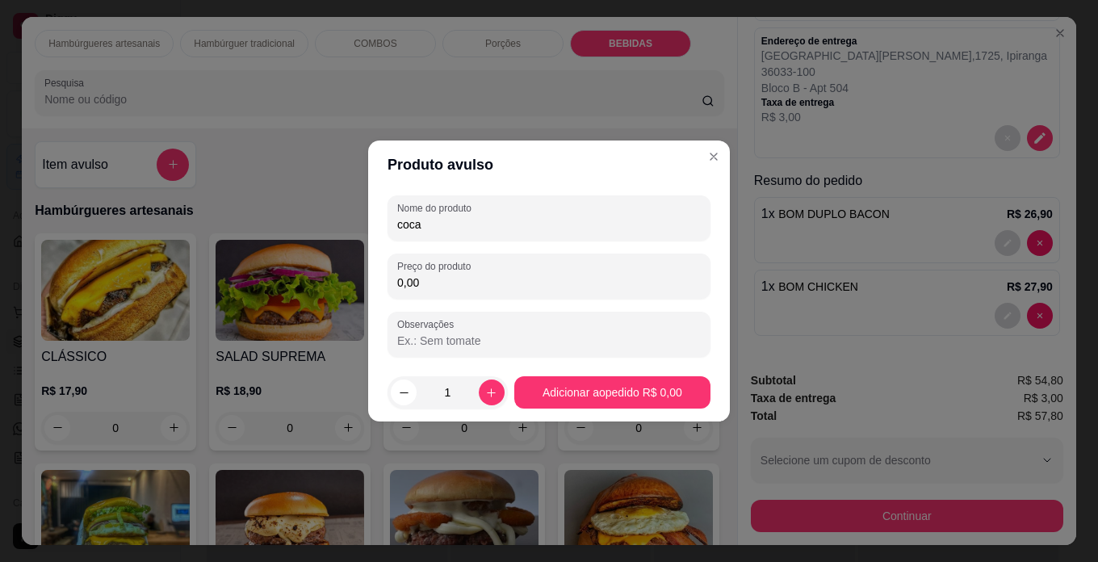
click at [471, 282] on input "0,00" at bounding box center [548, 282] width 303 height 16
type input "7,50"
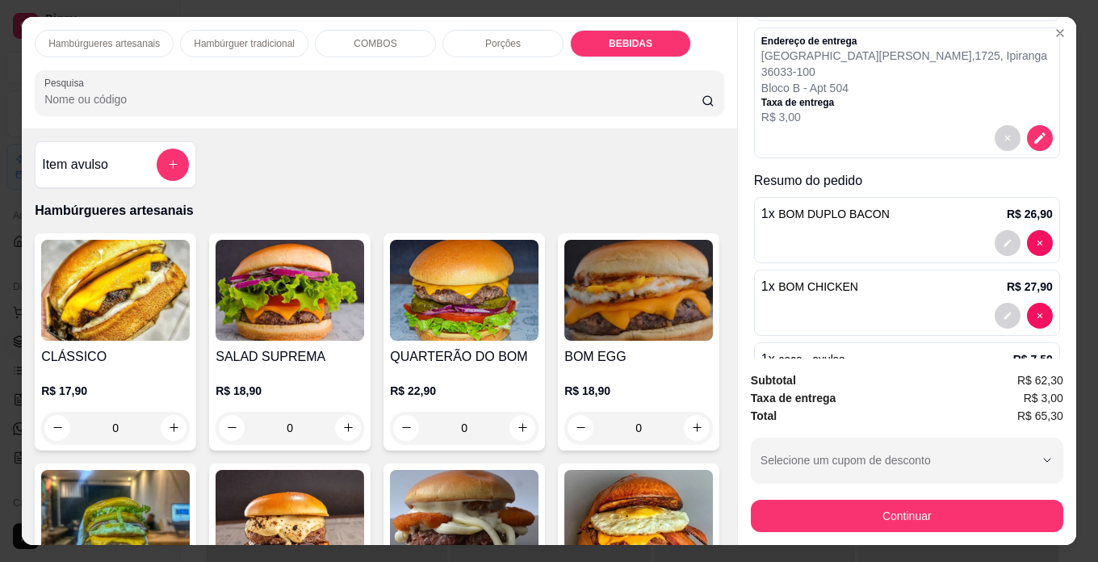
scroll to position [216, 0]
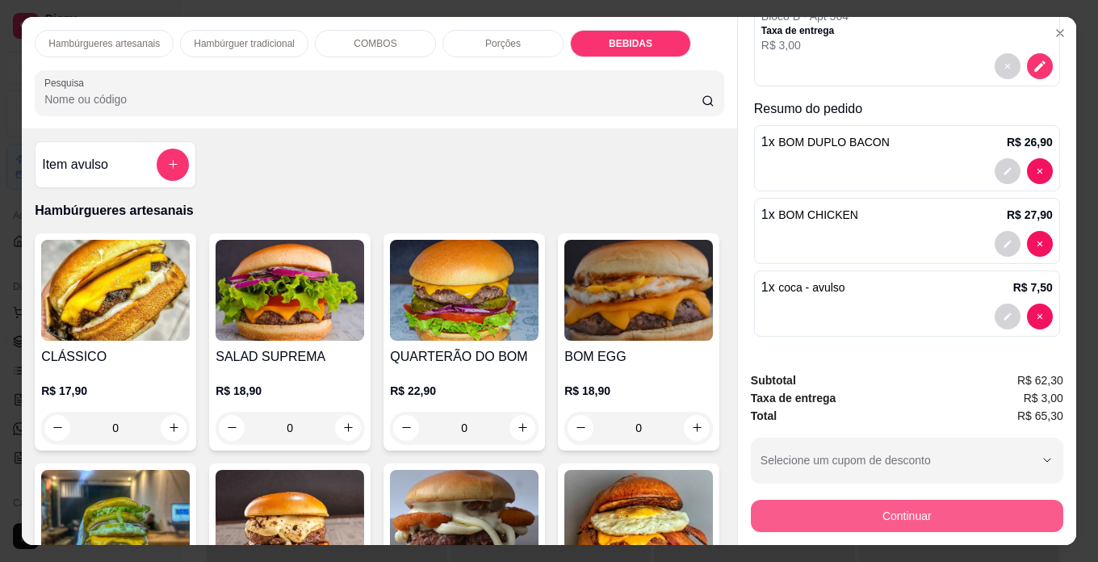
click at [877, 500] on button "Continuar" at bounding box center [907, 516] width 312 height 32
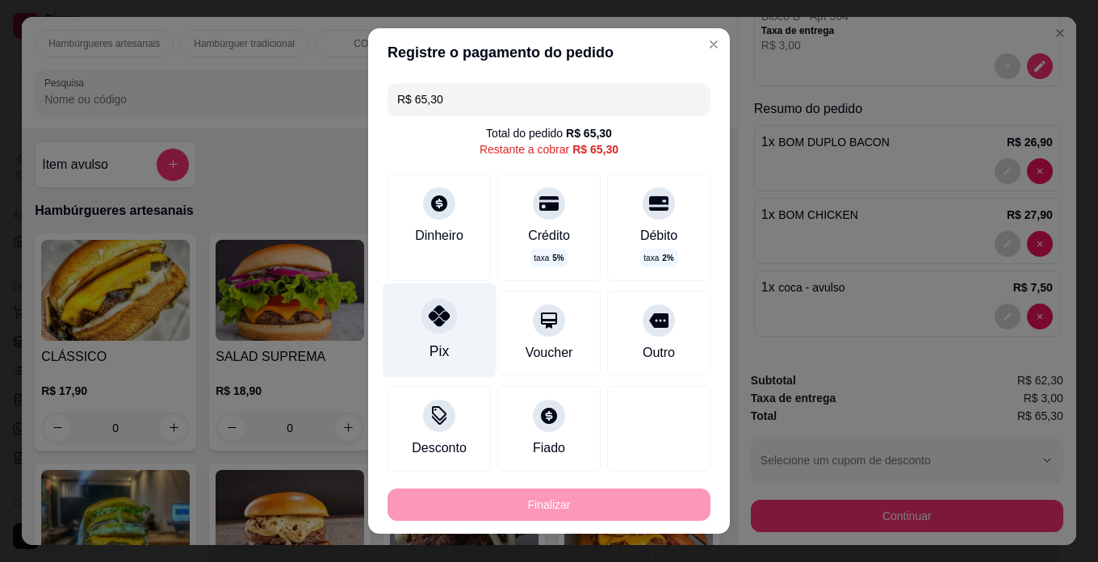
click at [429, 327] on div at bounding box center [439, 316] width 36 height 36
type input "R$ 0,00"
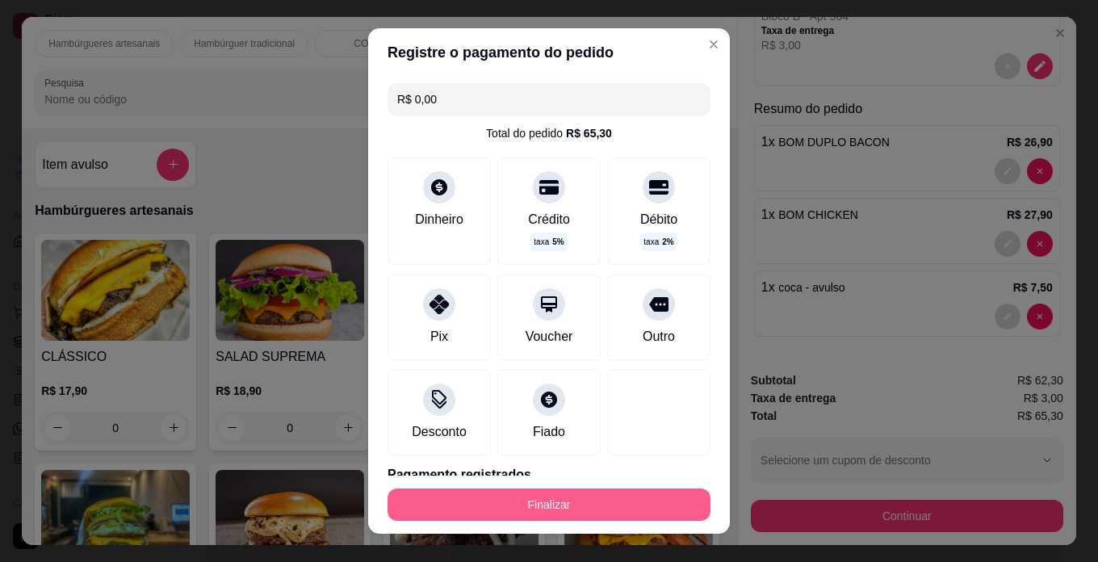
click at [531, 496] on button "Finalizar" at bounding box center [548, 504] width 323 height 32
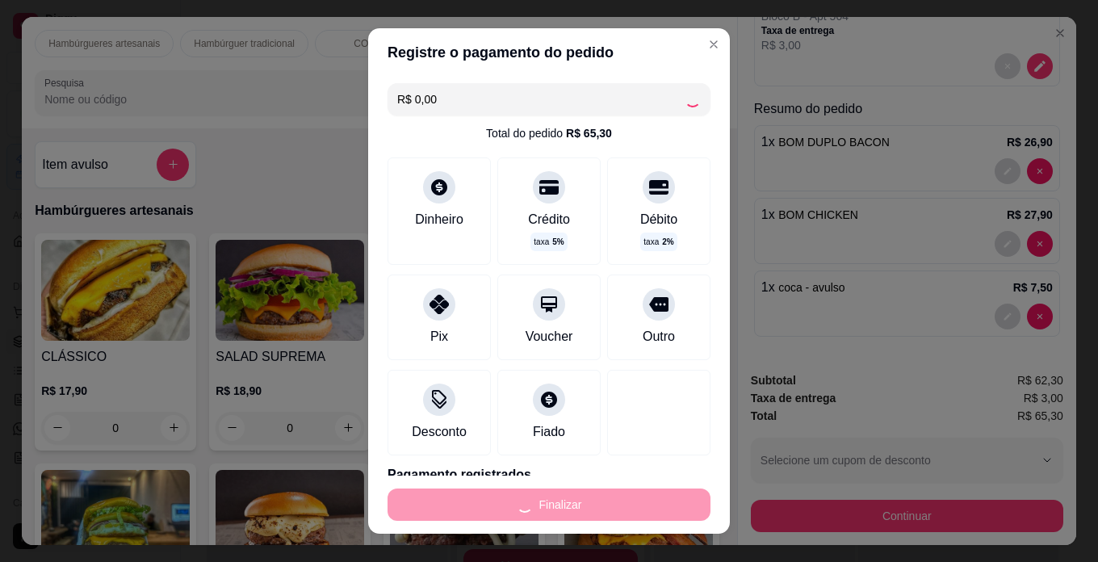
type input "0"
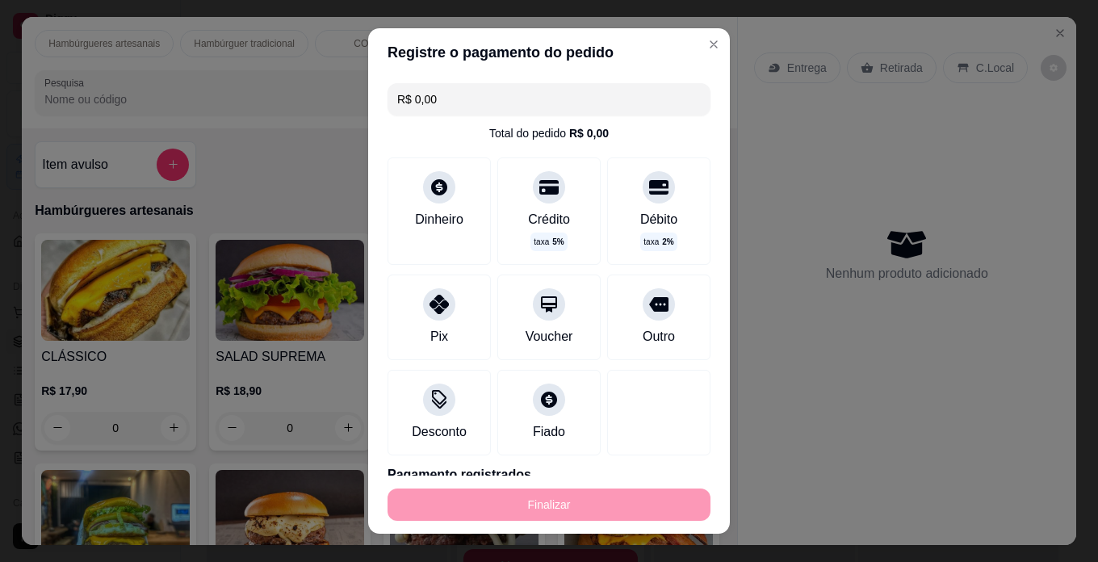
type input "-R$ 65,30"
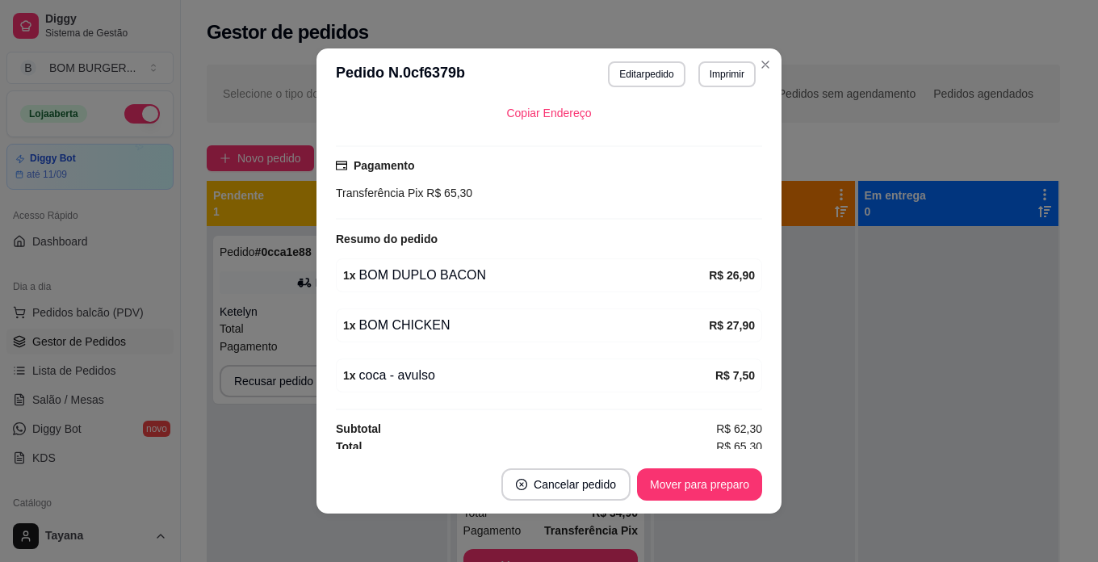
scroll to position [372, 0]
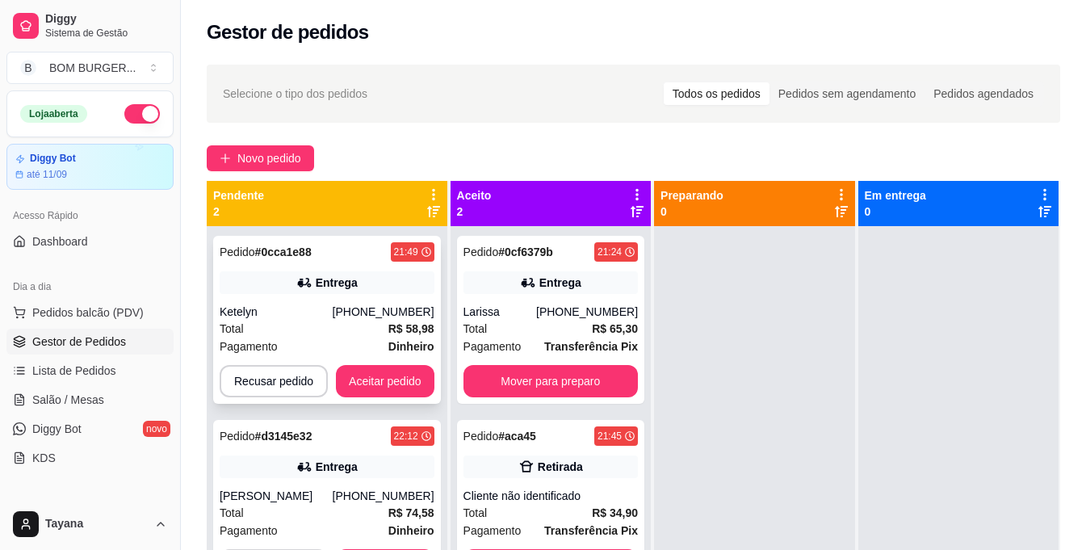
click at [374, 358] on div "Pedido # 0cca1e88 21:49 Entrega Ketelyn [PHONE_NUMBER] Total R$ 58,98 Pagamento…" at bounding box center [327, 320] width 228 height 168
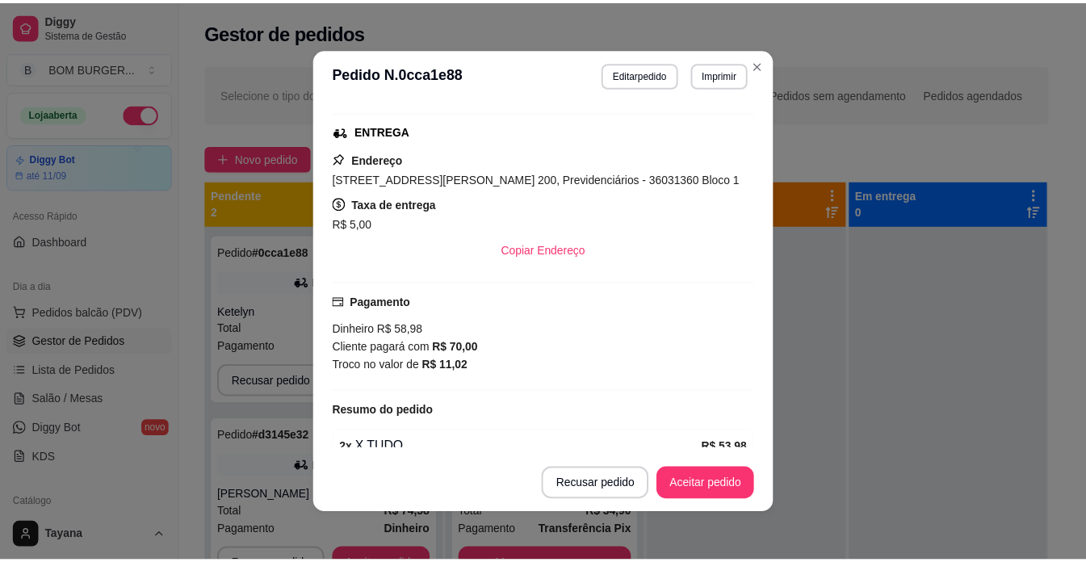
scroll to position [320, 0]
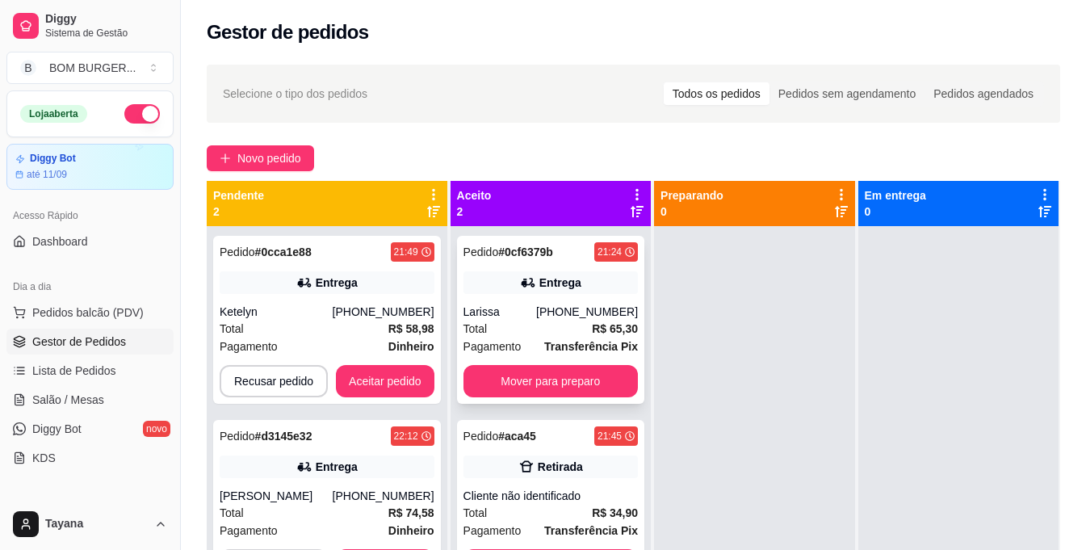
click at [588, 364] on div "Pedido # 0cf6379b 21:24 Entrega Larissa [PHONE_NUMBER] Total R$ 65,30 Pagamento…" at bounding box center [550, 320] width 187 height 168
click at [602, 385] on button "Mover para preparo" at bounding box center [550, 381] width 174 height 32
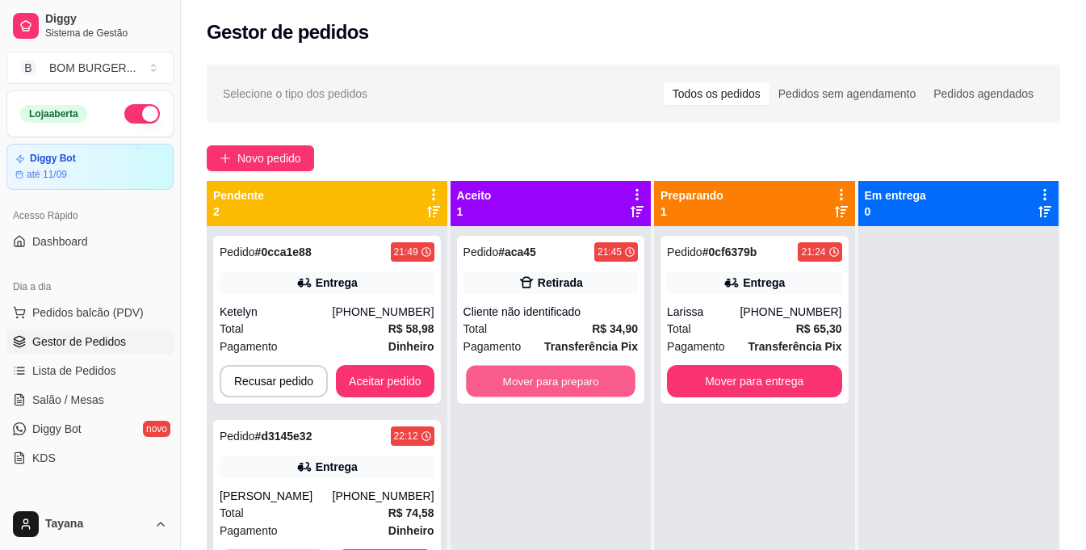
click at [597, 382] on button "Mover para preparo" at bounding box center [550, 381] width 169 height 31
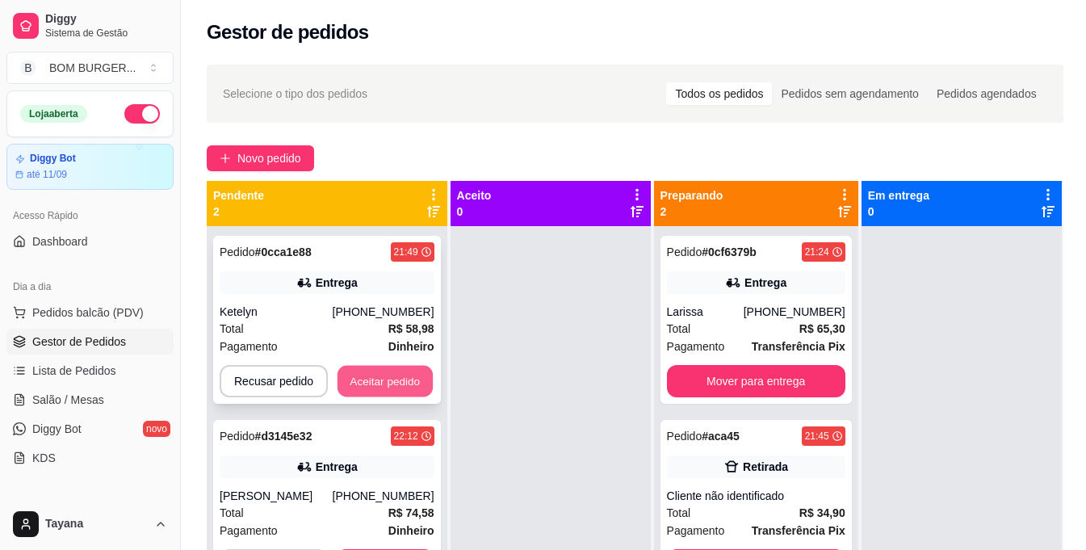
click at [356, 380] on button "Aceitar pedido" at bounding box center [384, 381] width 95 height 31
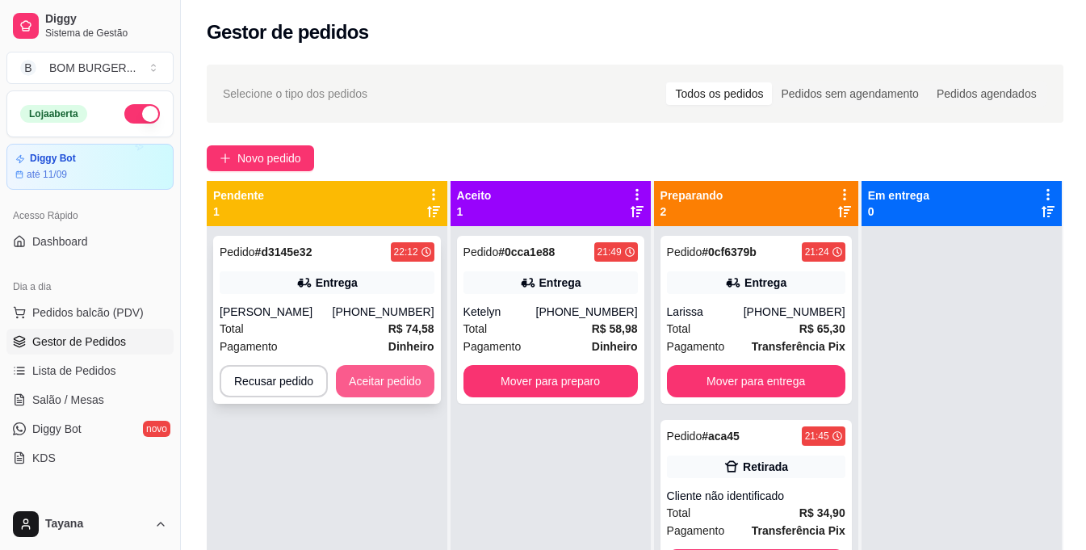
click at [373, 379] on button "Aceitar pedido" at bounding box center [385, 381] width 98 height 32
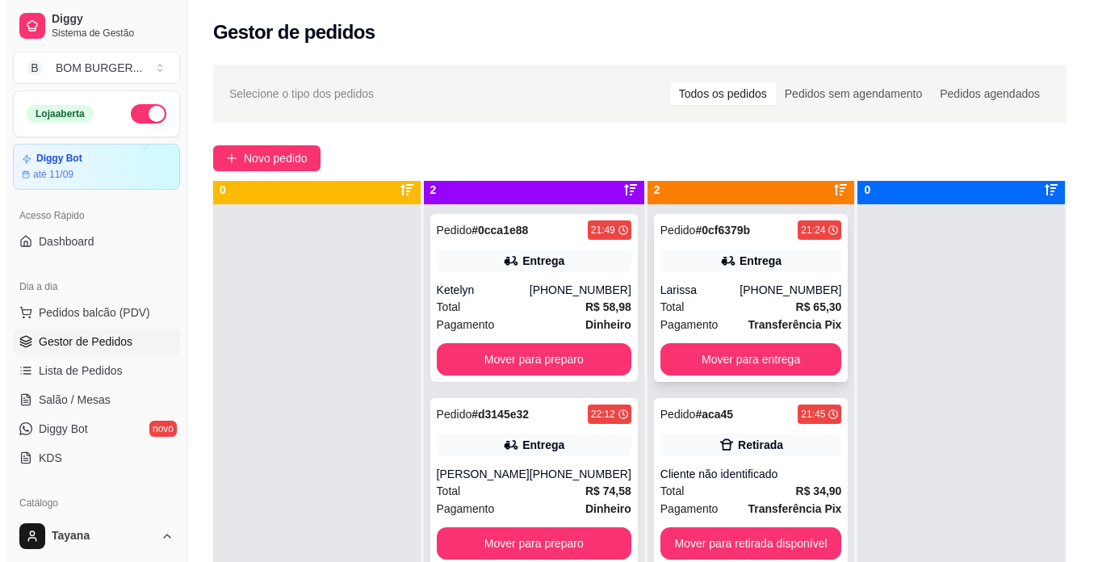
scroll to position [45, 0]
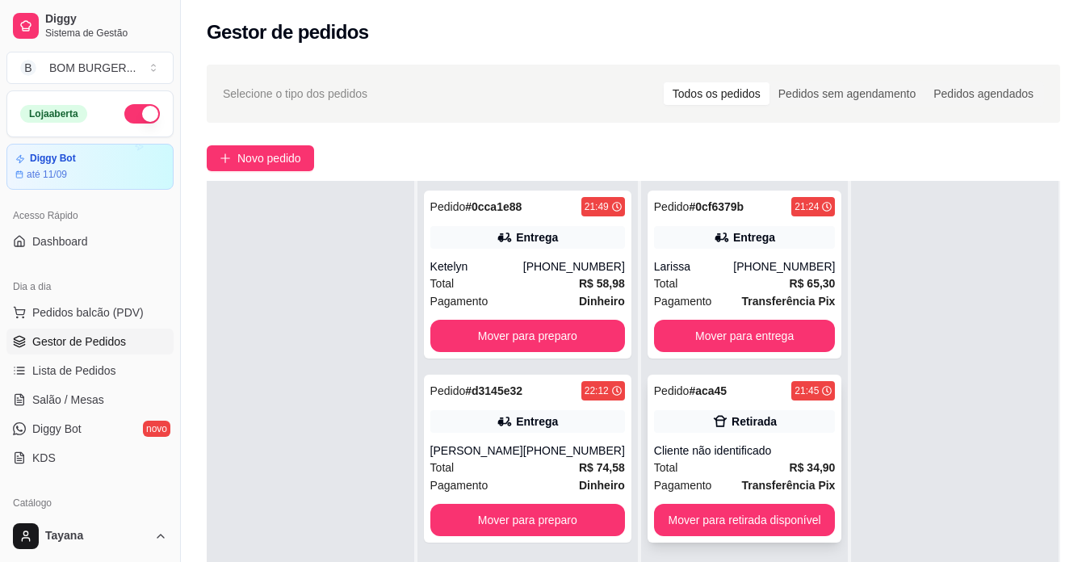
click at [734, 487] on div "Pagamento Transferência Pix" at bounding box center [745, 485] width 182 height 18
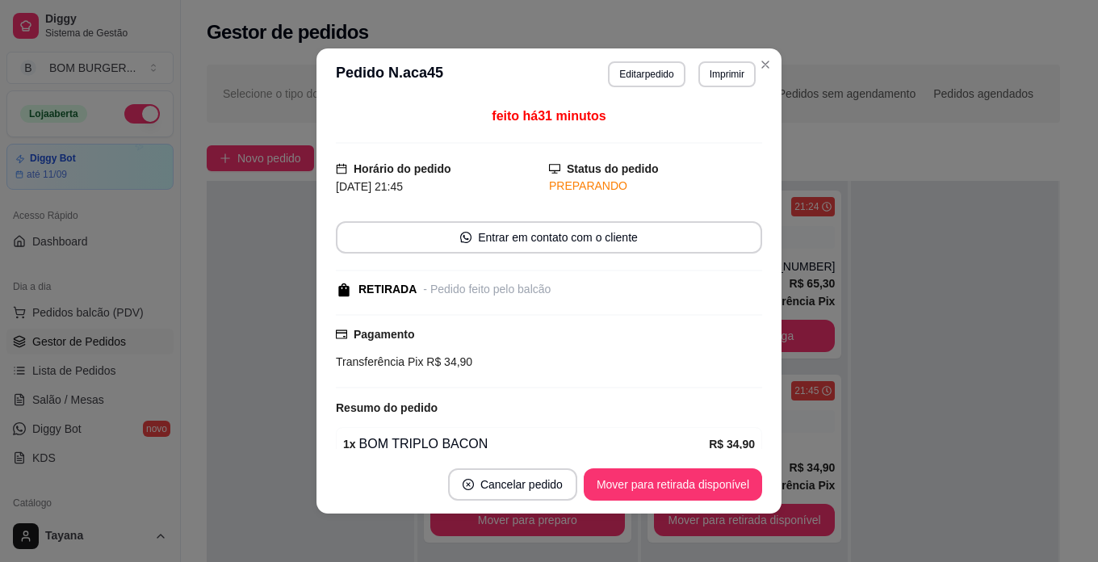
scroll to position [75, 0]
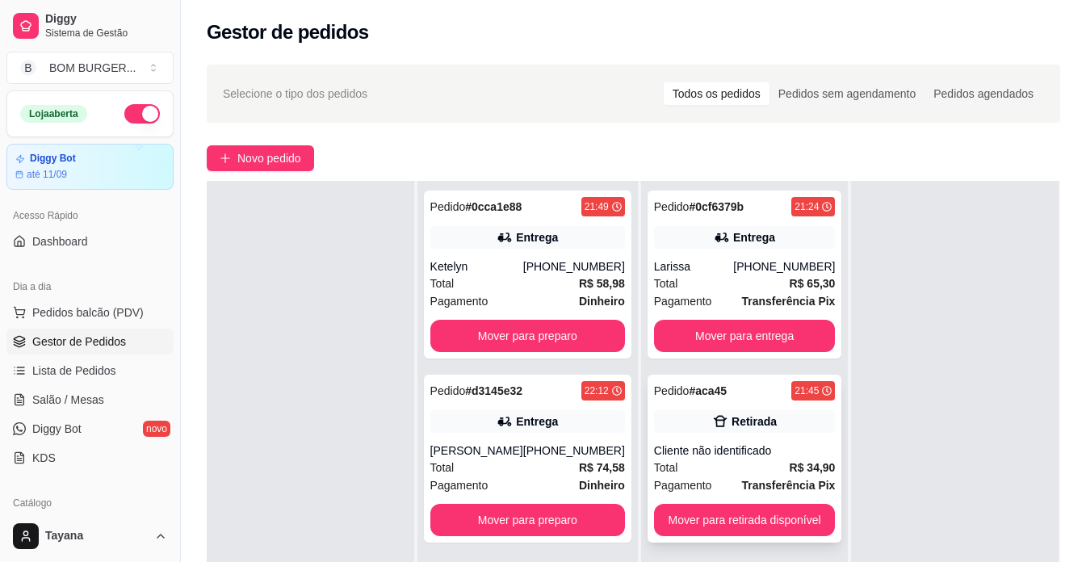
click at [724, 443] on div "Cliente não identificado" at bounding box center [745, 450] width 182 height 16
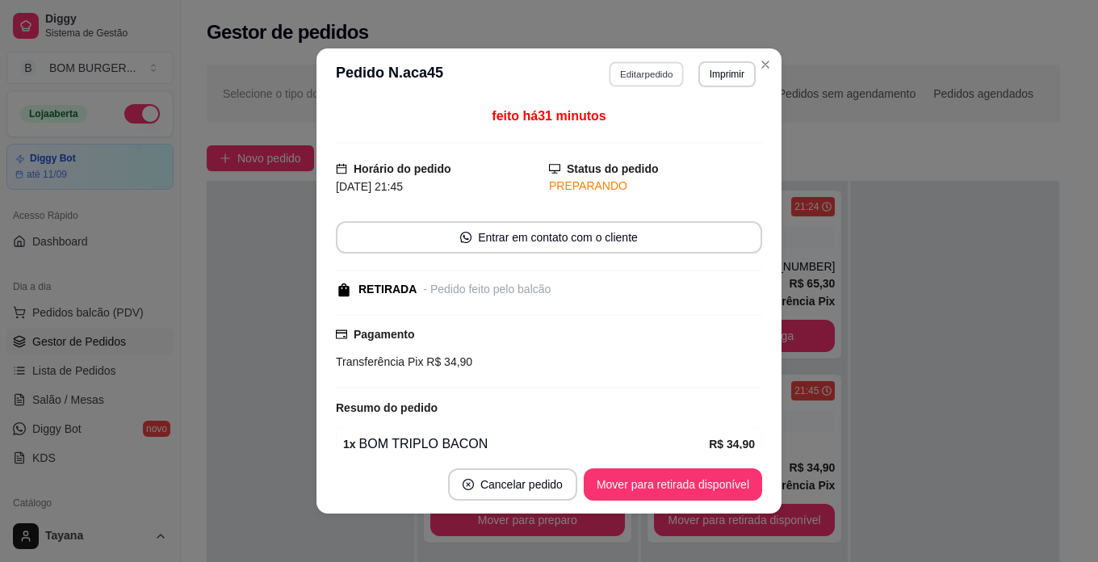
click at [655, 72] on button "Editar pedido" at bounding box center [646, 73] width 75 height 25
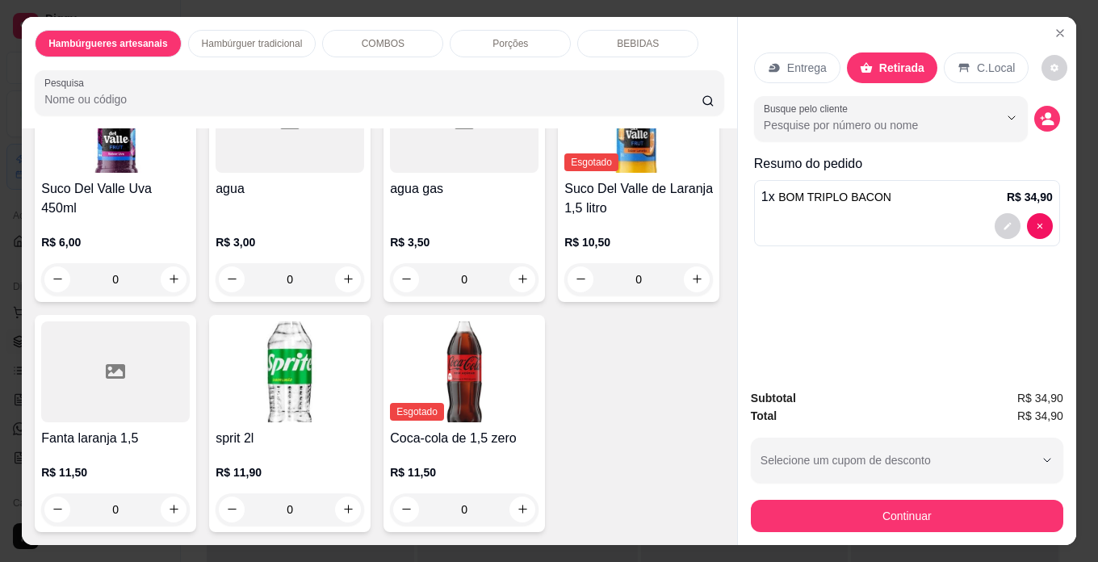
scroll to position [3551, 0]
click at [344, 42] on button "increase-product-quantity" at bounding box center [348, 29] width 25 height 25
type input "1"
click at [933, 188] on div "1 x BOM TRIPLO BACON R$ 34,90" at bounding box center [906, 196] width 291 height 19
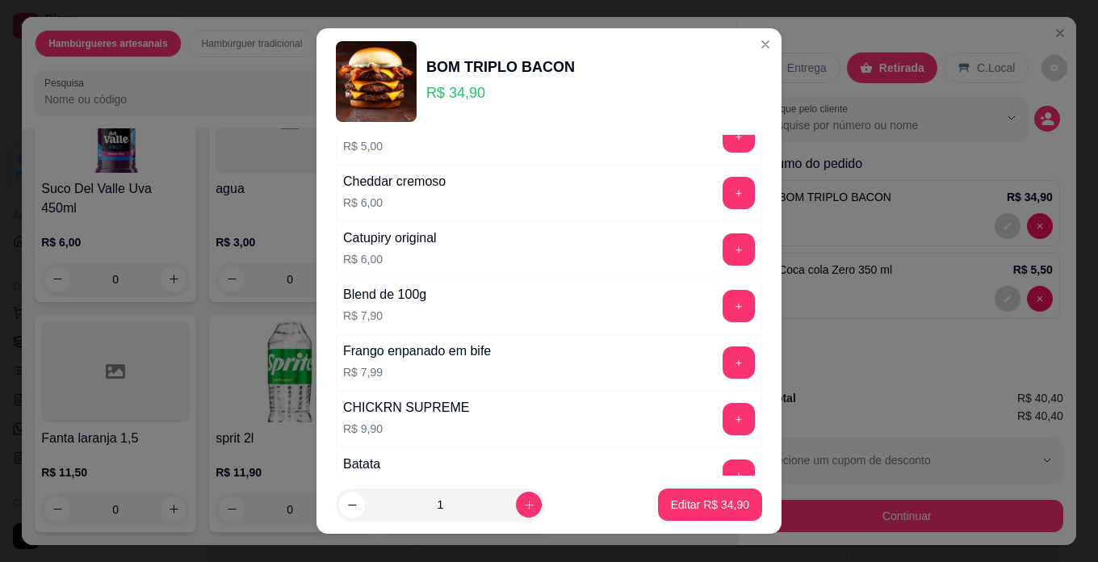
scroll to position [323, 0]
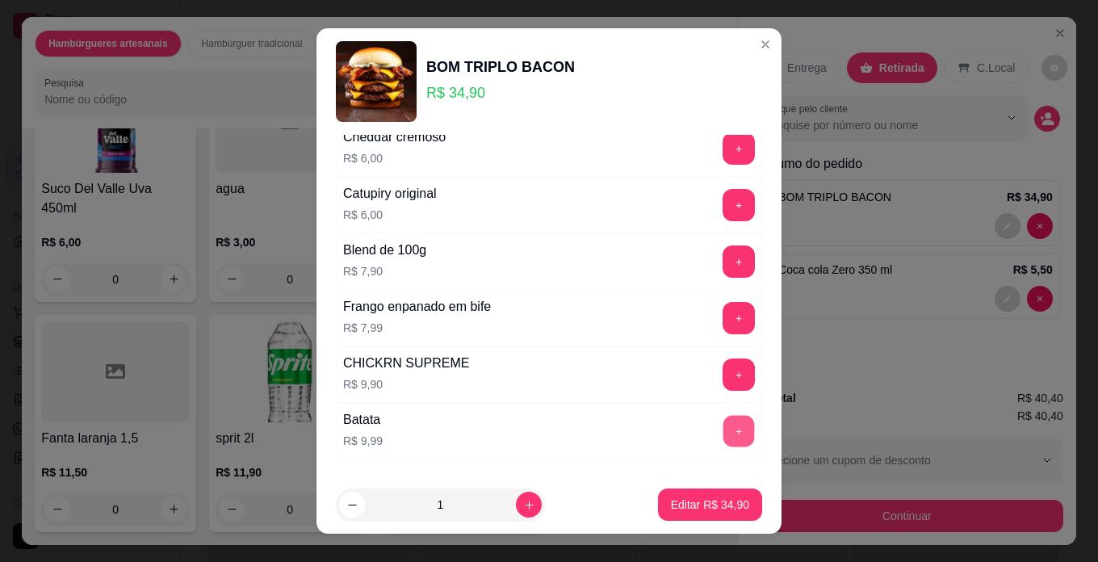
click at [723, 429] on button "+" at bounding box center [738, 430] width 31 height 31
click at [709, 508] on p "Editar R$ 44,89" at bounding box center [709, 504] width 76 height 15
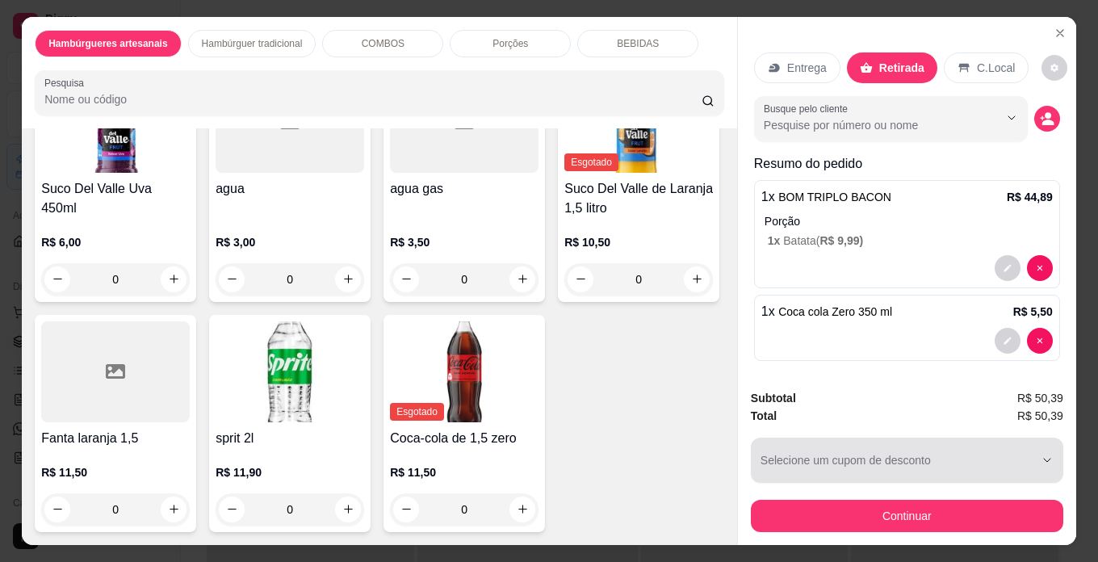
scroll to position [41, 0]
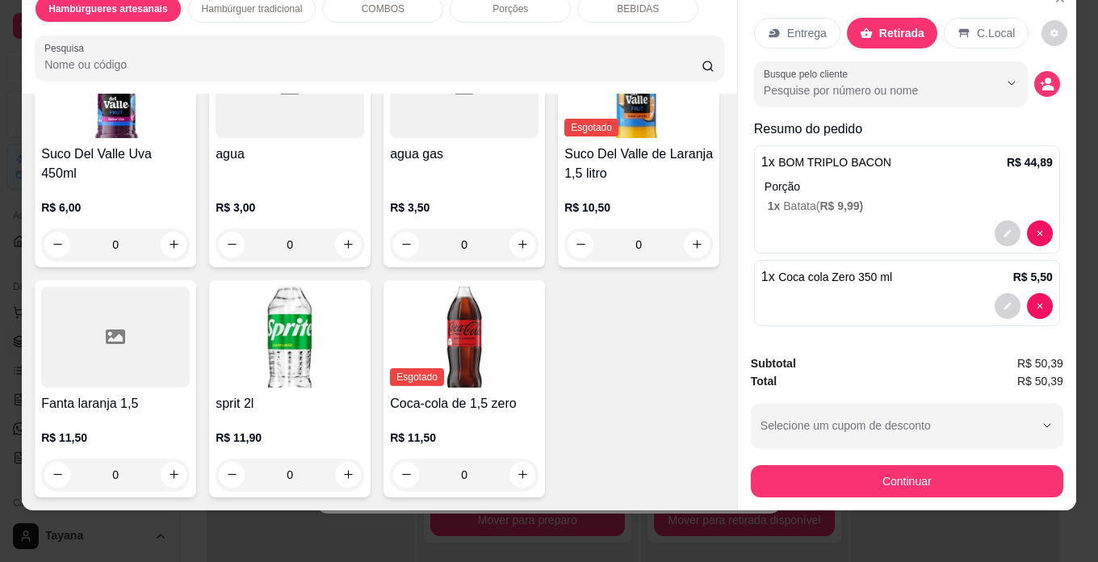
click at [876, 178] on p "Porção" at bounding box center [908, 186] width 288 height 16
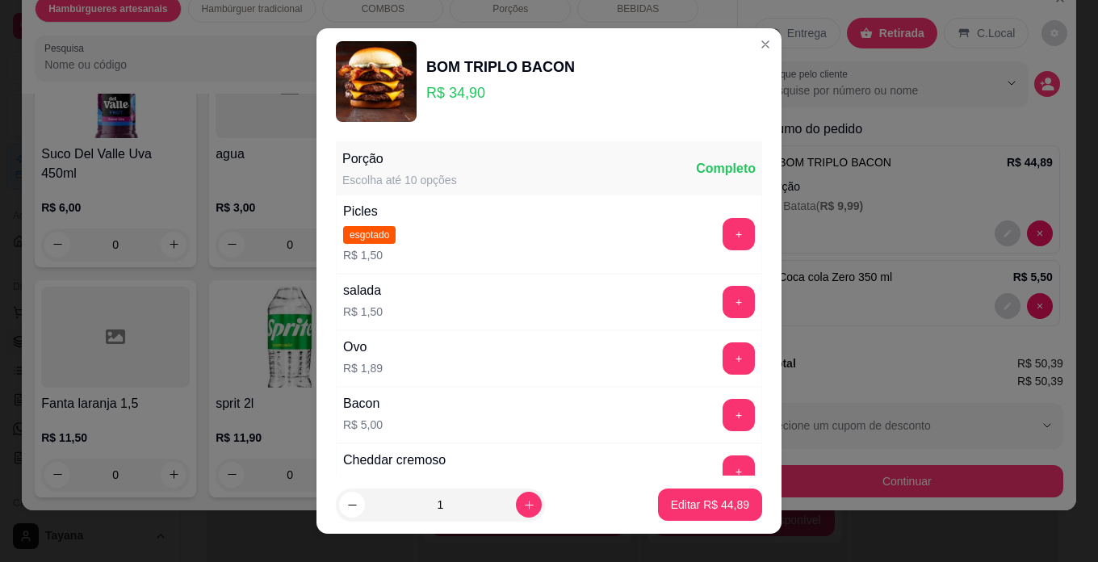
scroll to position [404, 0]
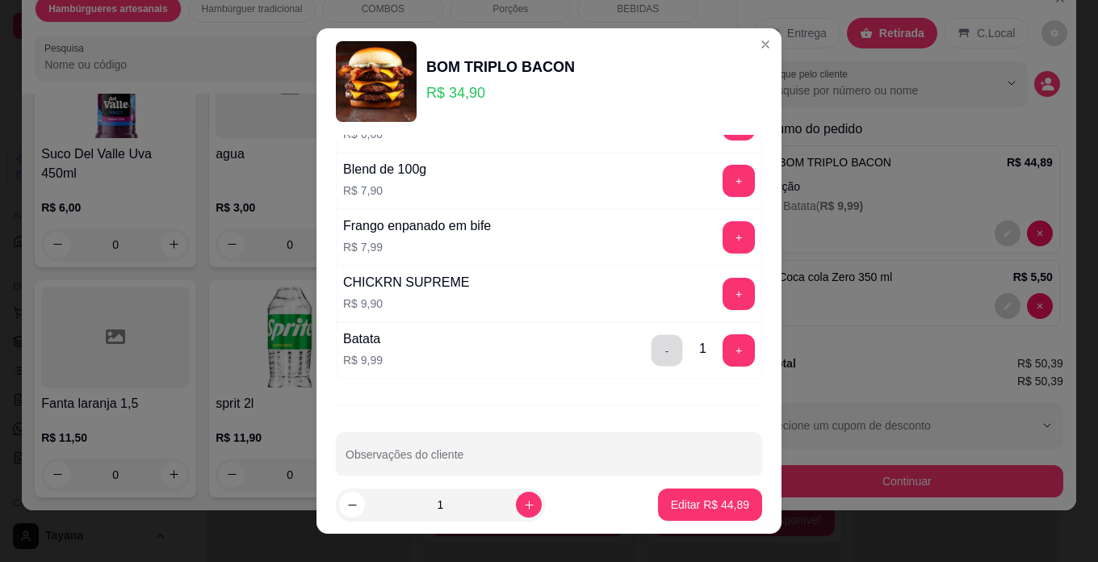
click at [651, 353] on button "-" at bounding box center [666, 349] width 31 height 31
click at [710, 506] on p "Editar R$ 34,90" at bounding box center [710, 504] width 78 height 16
type input "1"
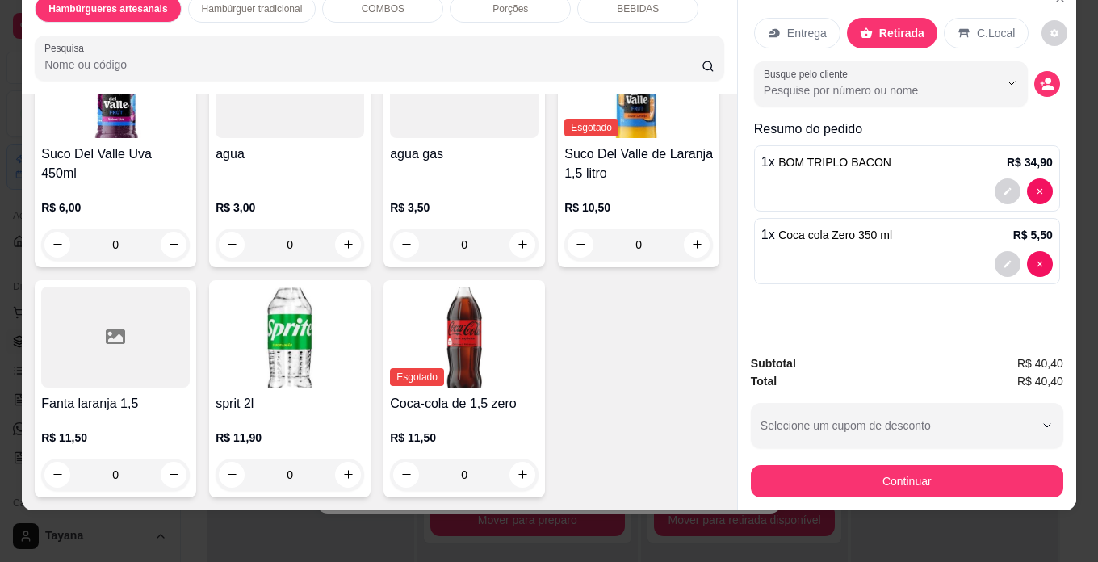
scroll to position [3551, 0]
click at [958, 488] on div "Subtotal R$ 40,40 Total R$ 40,40 Selecione um cupom de desconto BRUNA10 YASMIN1…" at bounding box center [907, 425] width 338 height 169
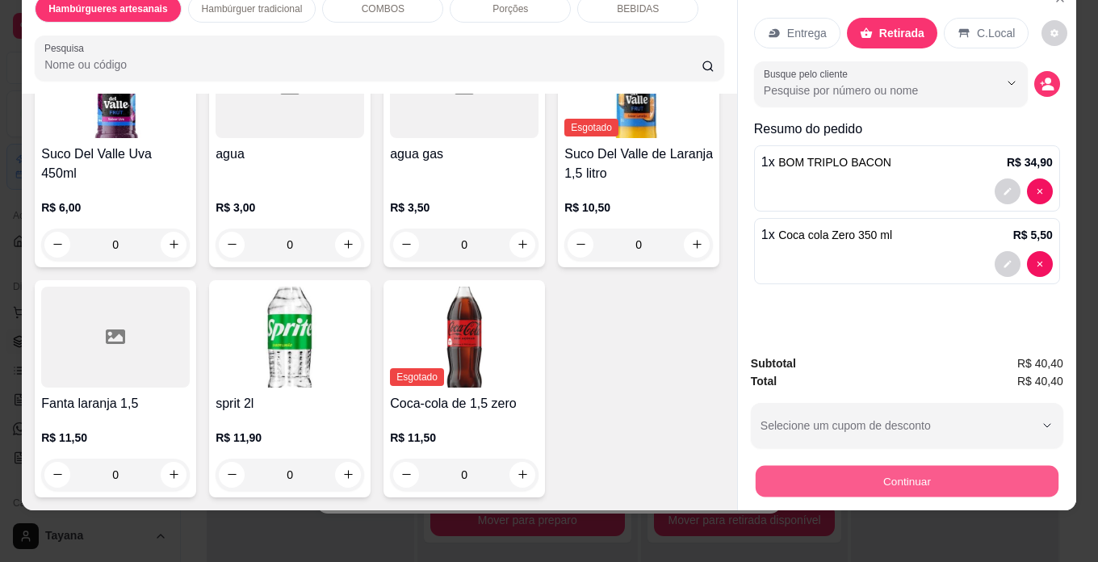
click at [977, 479] on button "Continuar" at bounding box center [906, 481] width 303 height 31
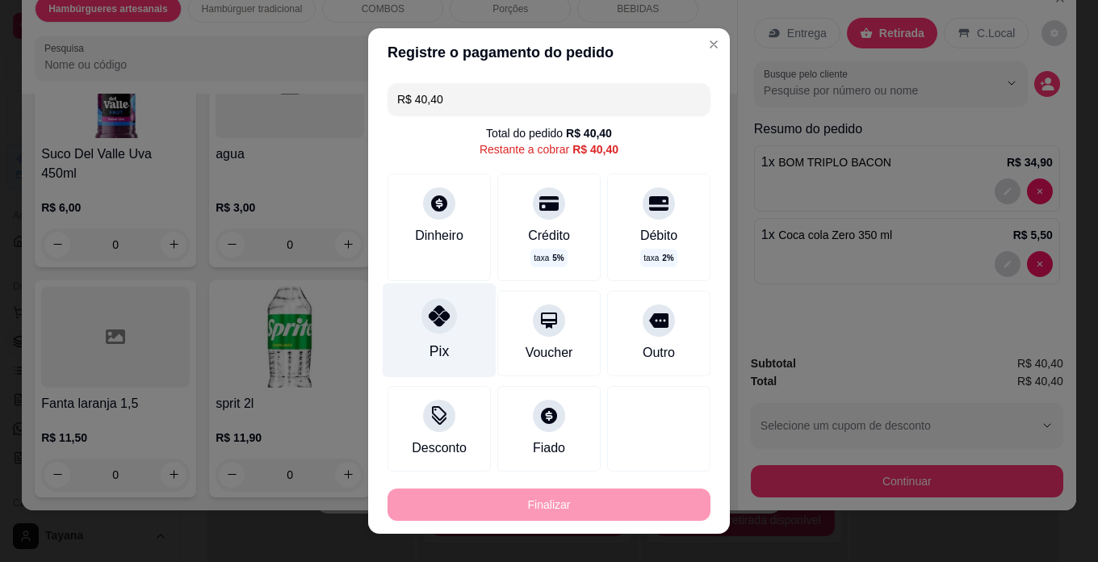
click at [431, 325] on icon at bounding box center [439, 315] width 21 height 21
type input "R$ 0,00"
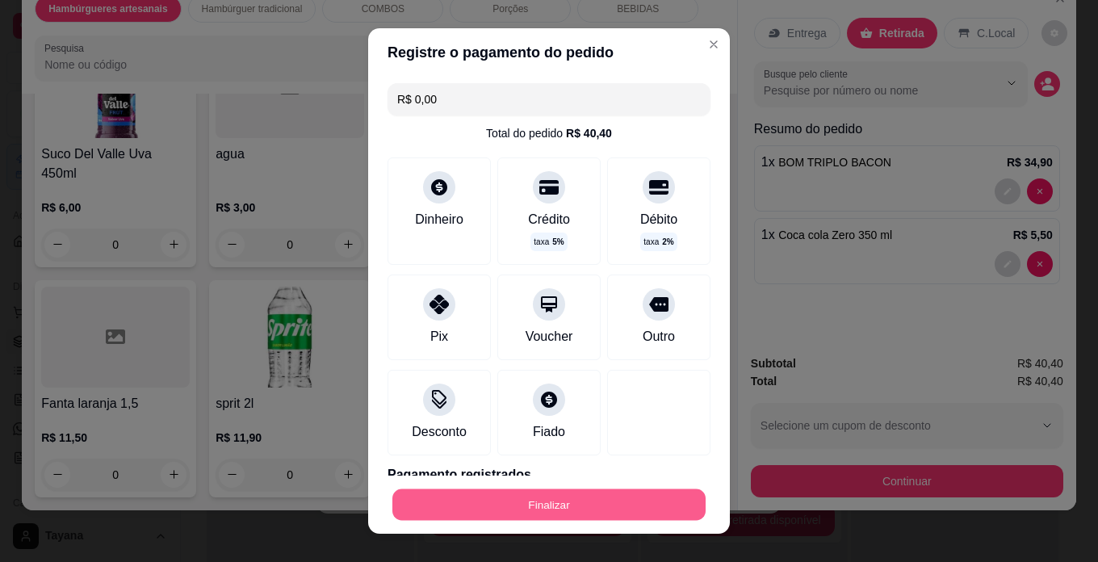
click at [583, 509] on button "Finalizar" at bounding box center [548, 504] width 313 height 31
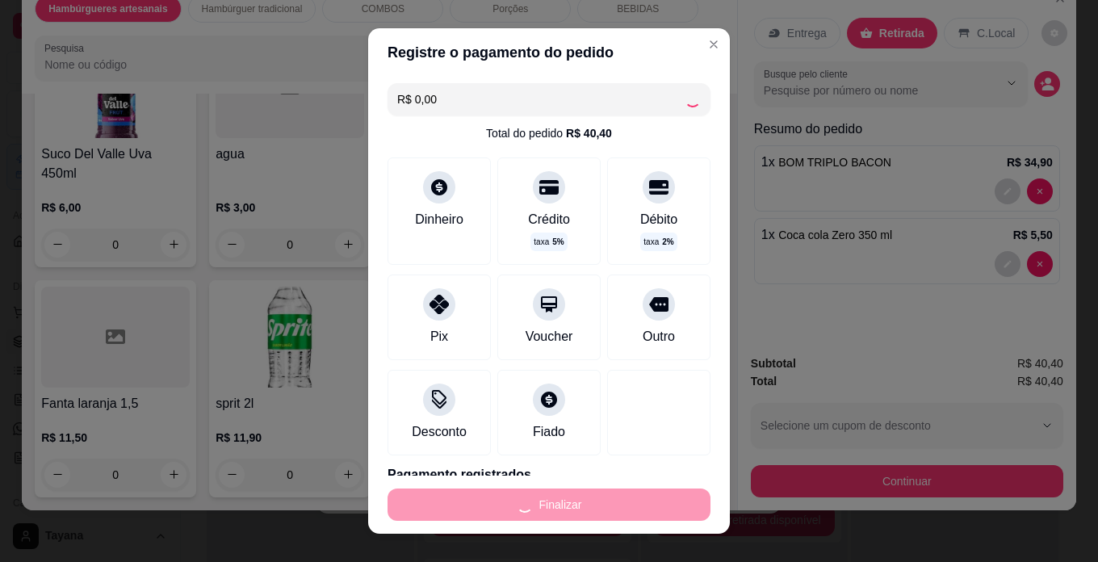
type input "0"
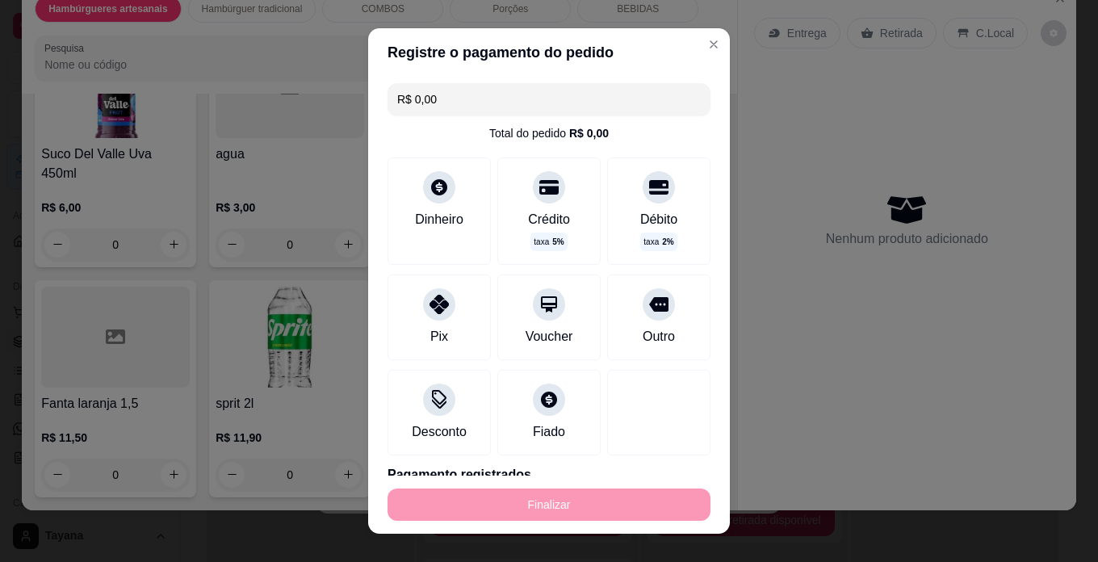
type input "-R$ 40,40"
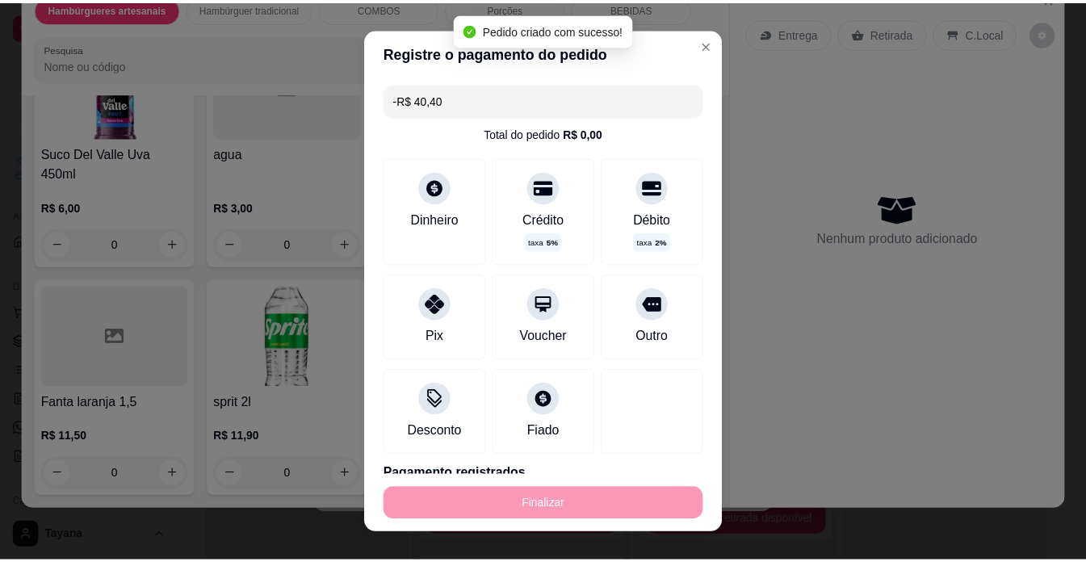
scroll to position [3549, 0]
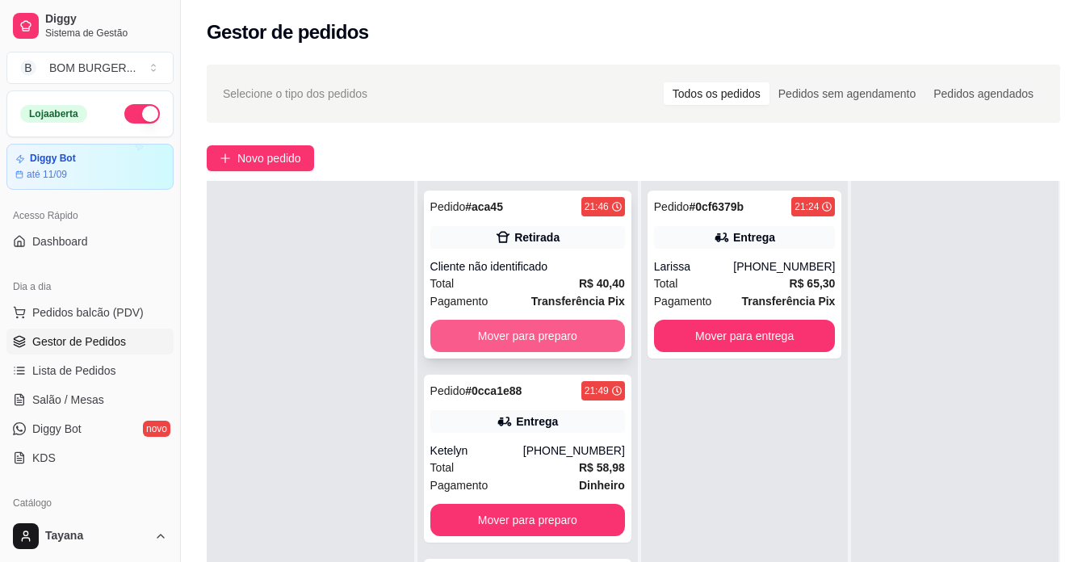
click at [558, 339] on button "Mover para preparo" at bounding box center [527, 336] width 195 height 32
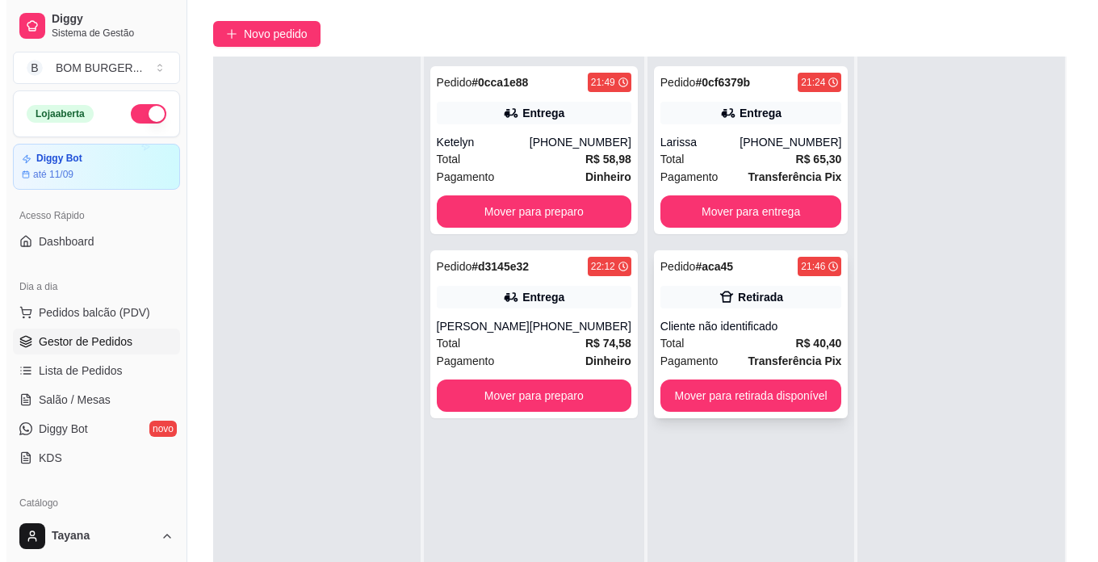
scroll to position [161, 0]
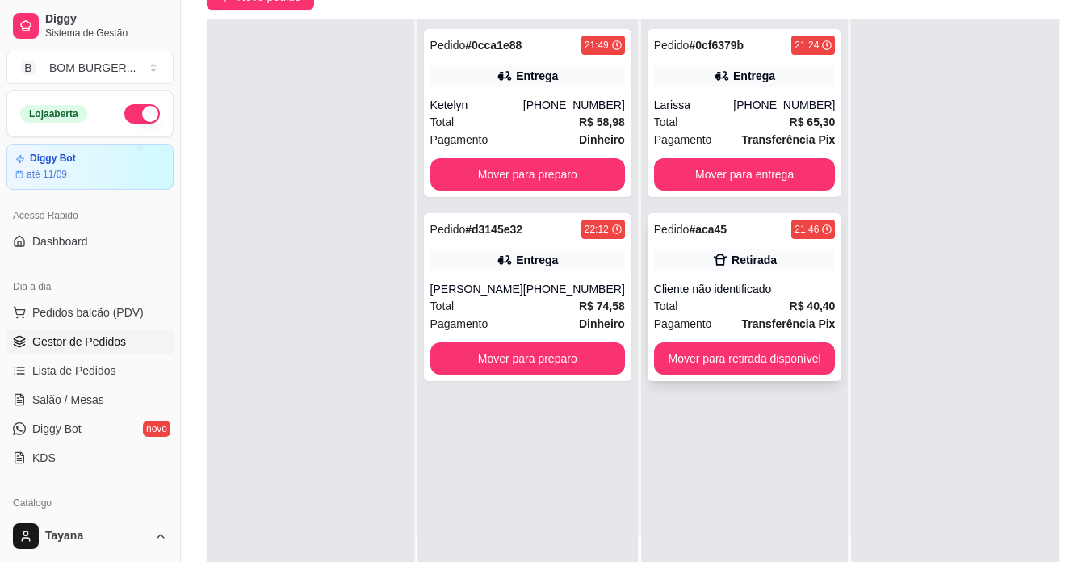
click at [776, 341] on div "Pedido # aca45 21:46 Retirada Cliente não identificado Total R$ 40,40 Pagamento…" at bounding box center [744, 297] width 195 height 168
click at [786, 356] on button "Mover para retirada disponível" at bounding box center [744, 358] width 176 height 31
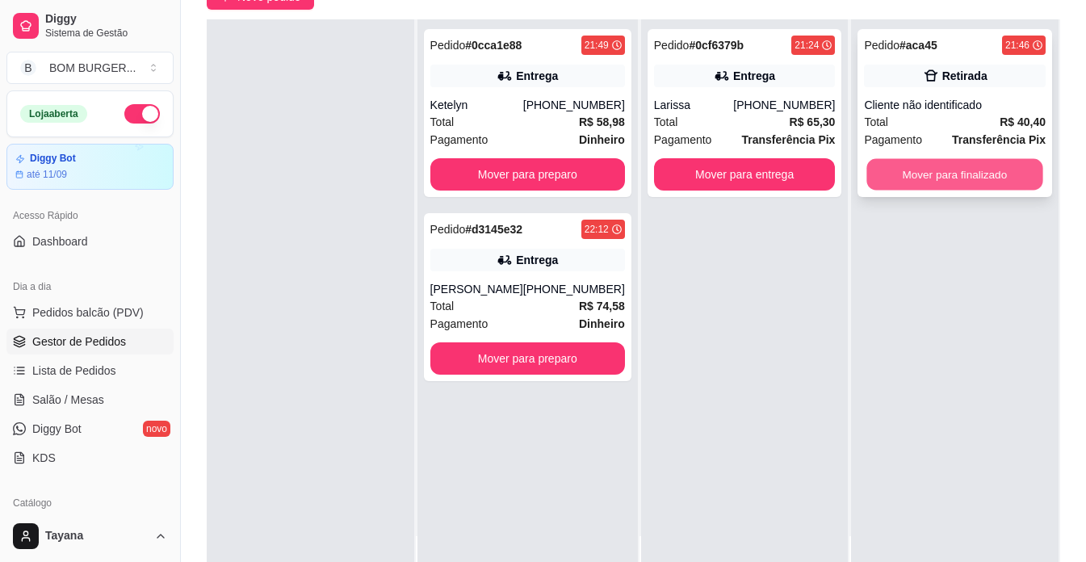
click at [964, 183] on button "Mover para finalizado" at bounding box center [955, 174] width 176 height 31
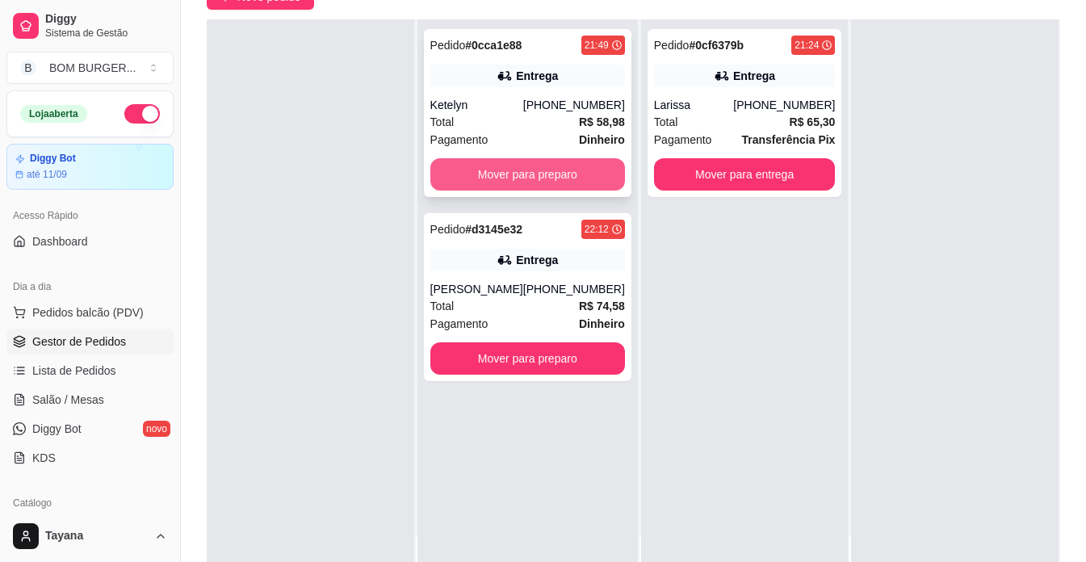
click at [525, 167] on button "Mover para preparo" at bounding box center [527, 174] width 195 height 32
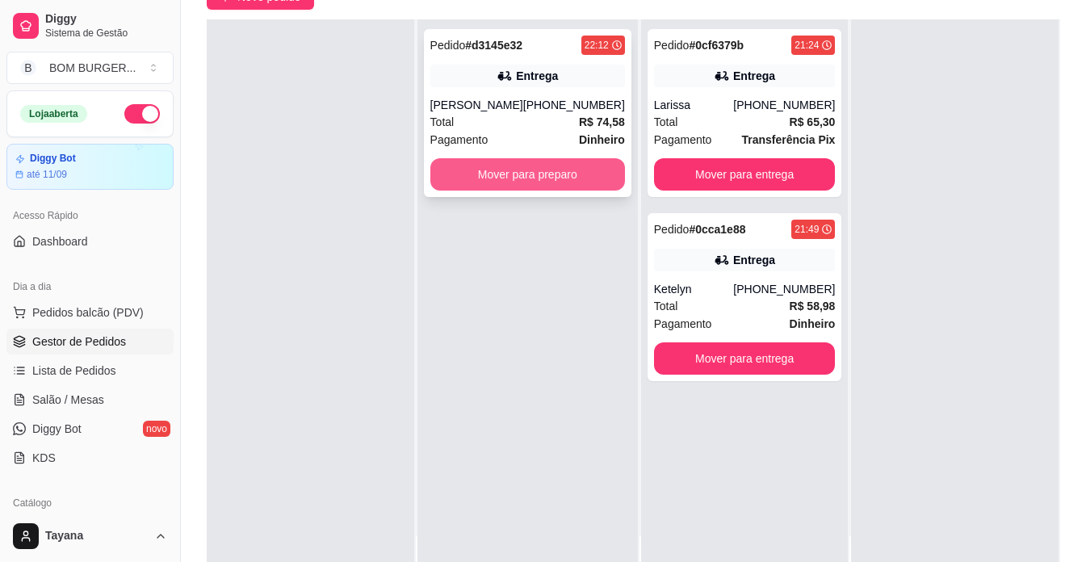
click at [565, 155] on div "Pedido # d3145e32 22:12 Entrega [PERSON_NAME] [PHONE_NUMBER] Total R$ 74,58 Pag…" at bounding box center [527, 113] width 207 height 168
click at [567, 177] on button "Mover para preparo" at bounding box center [527, 174] width 189 height 31
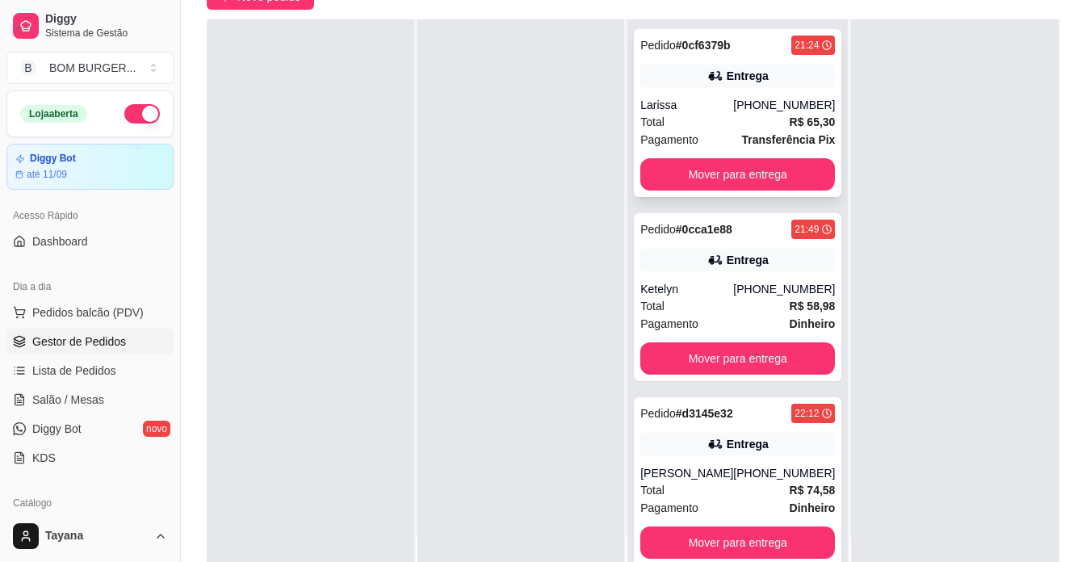
click at [759, 121] on div "Total R$ 65,30" at bounding box center [737, 122] width 195 height 18
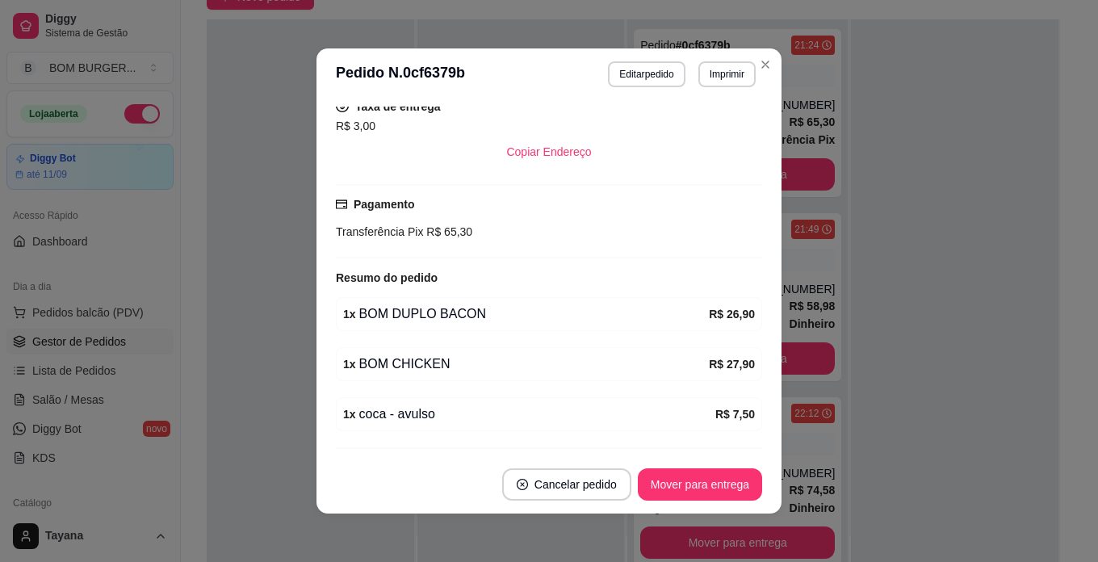
scroll to position [372, 0]
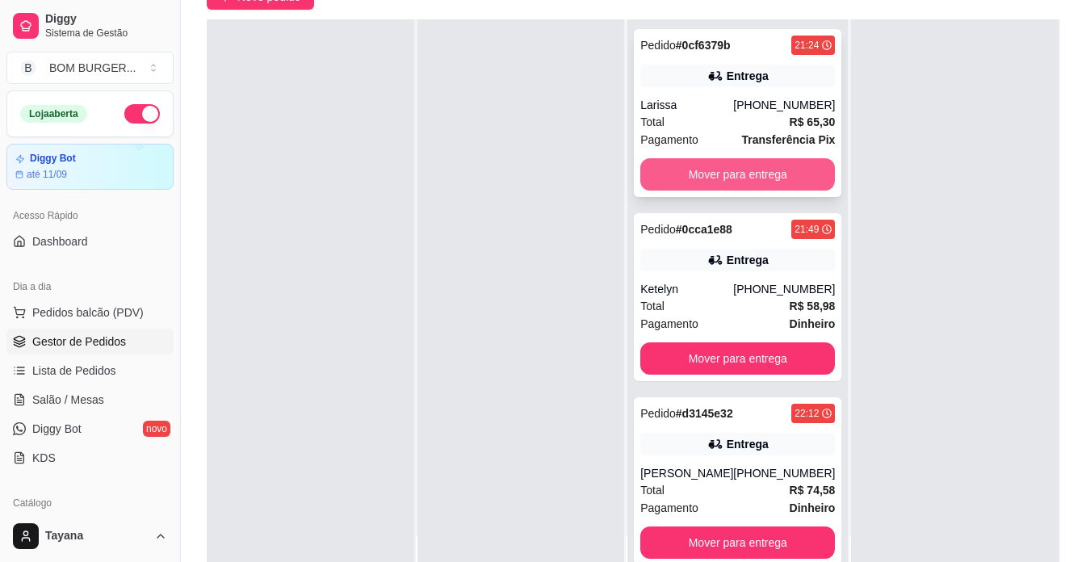
click at [774, 165] on button "Mover para entrega" at bounding box center [737, 174] width 195 height 32
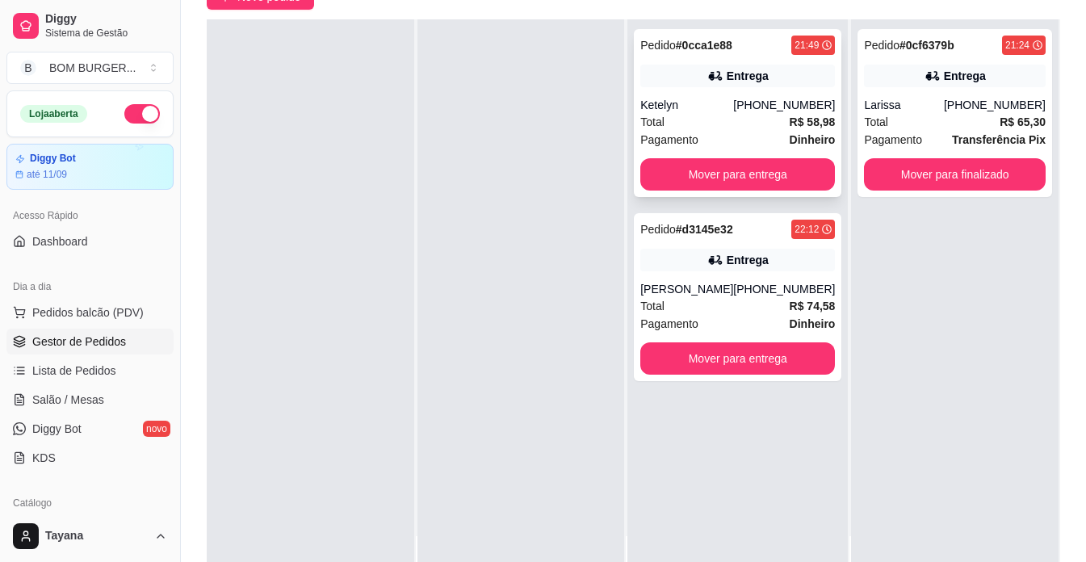
click at [743, 120] on div "Total R$ 58,98" at bounding box center [737, 122] width 195 height 18
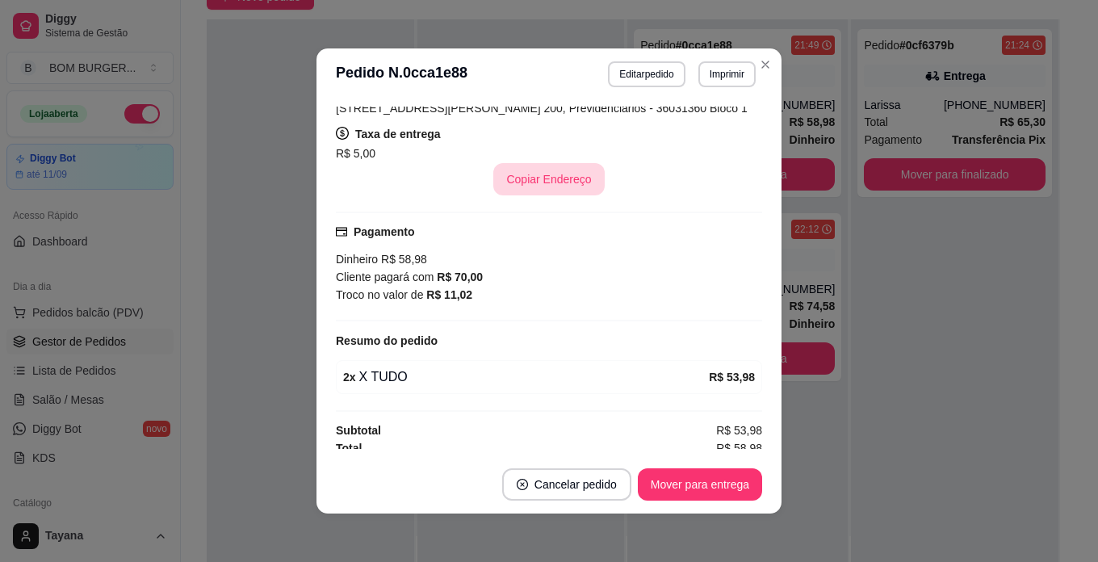
scroll to position [320, 0]
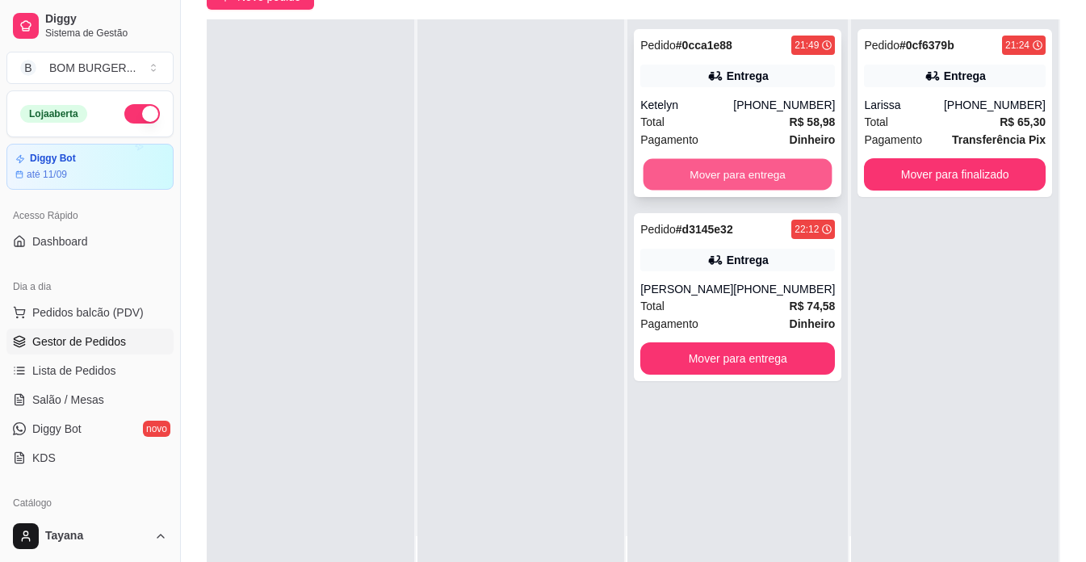
click at [769, 169] on button "Mover para entrega" at bounding box center [737, 174] width 189 height 31
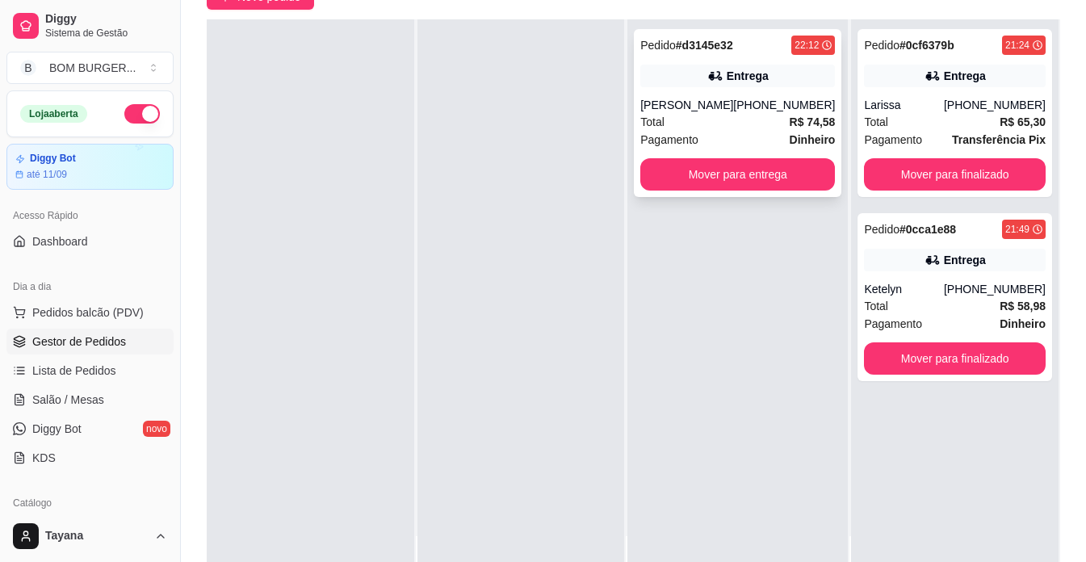
click at [747, 133] on div "Pagamento Dinheiro" at bounding box center [737, 140] width 195 height 18
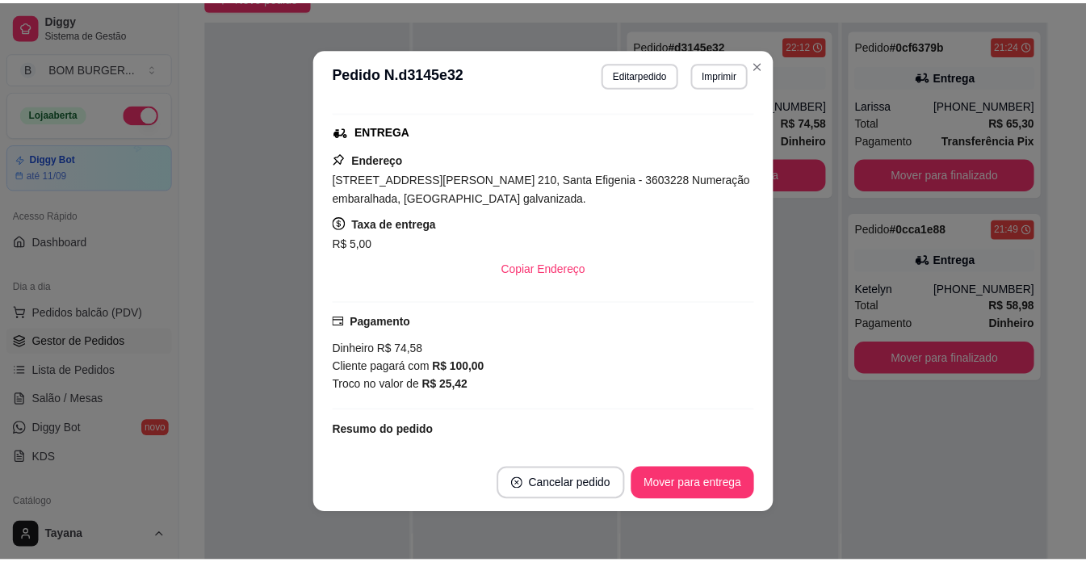
scroll to position [323, 0]
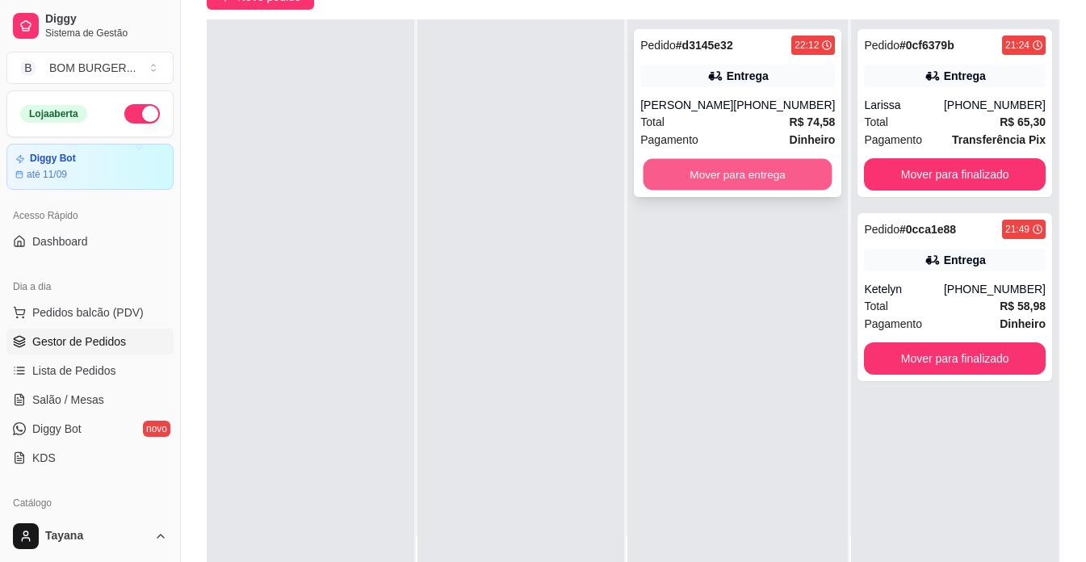
click at [783, 167] on button "Mover para entrega" at bounding box center [737, 174] width 189 height 31
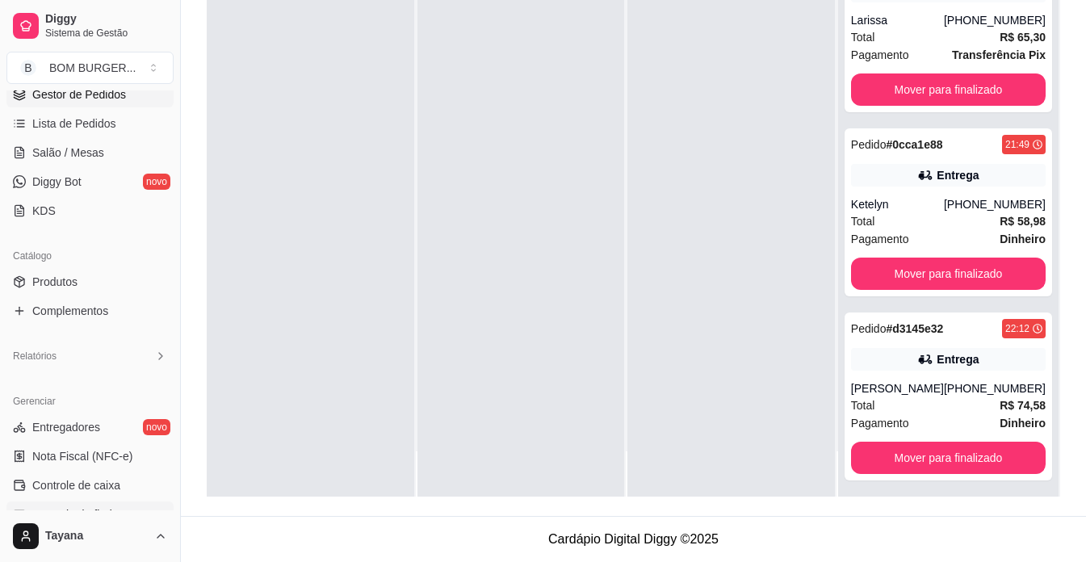
scroll to position [245, 0]
click at [143, 349] on div "Relatórios" at bounding box center [89, 358] width 167 height 26
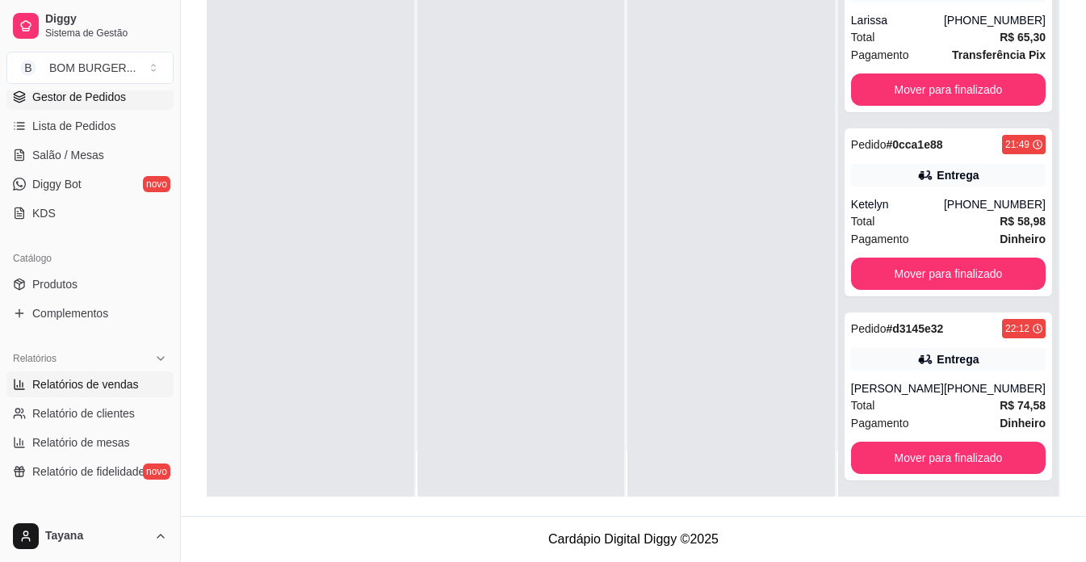
click at [107, 385] on span "Relatórios de vendas" at bounding box center [85, 384] width 107 height 16
select select "ALL"
select select "0"
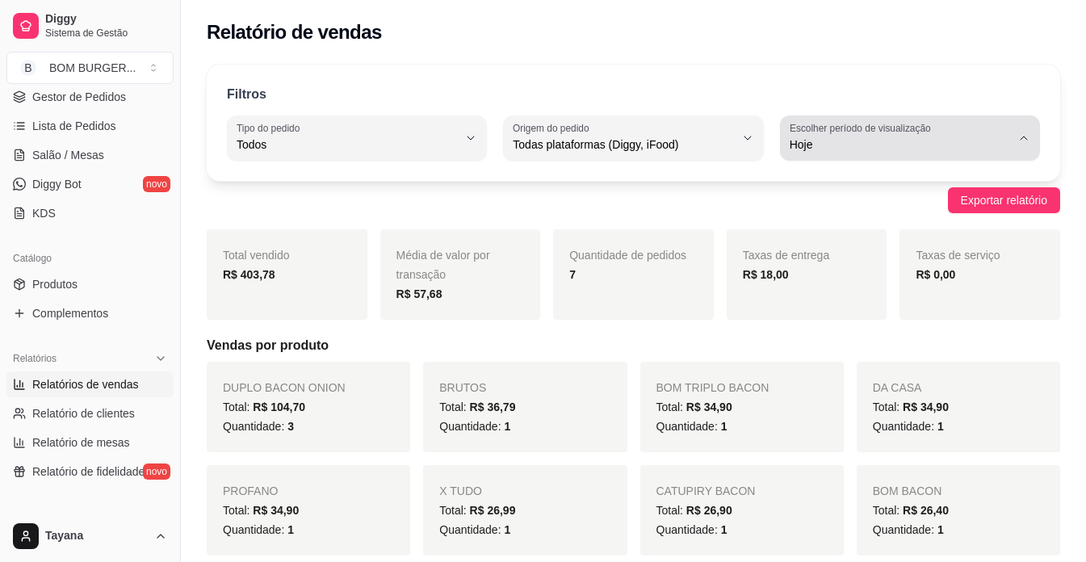
click at [827, 132] on label "Escolher período de visualização" at bounding box center [862, 128] width 146 height 14
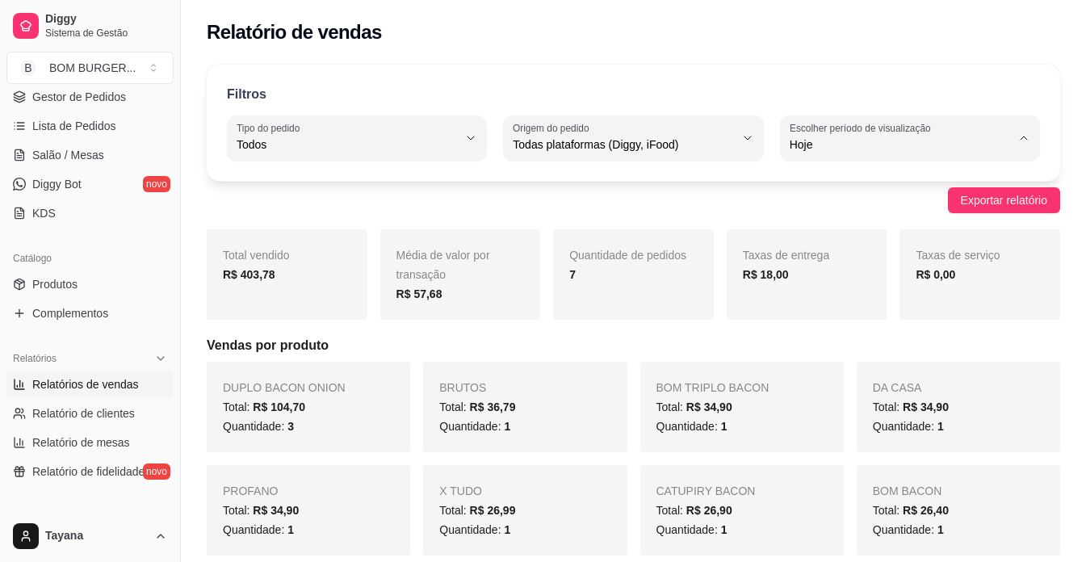
click at [843, 182] on span "Hoje" at bounding box center [902, 182] width 210 height 15
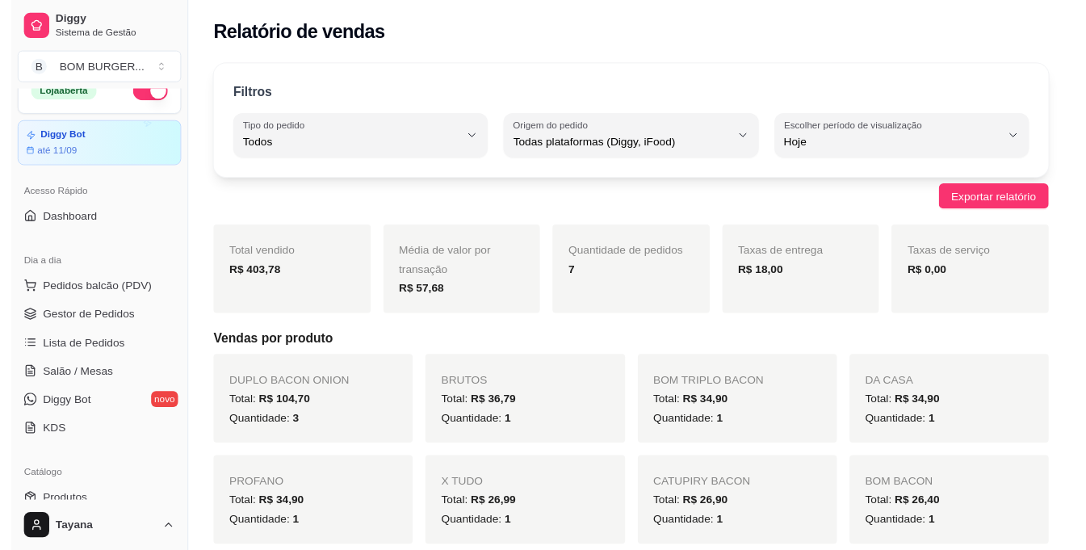
scroll to position [2, 0]
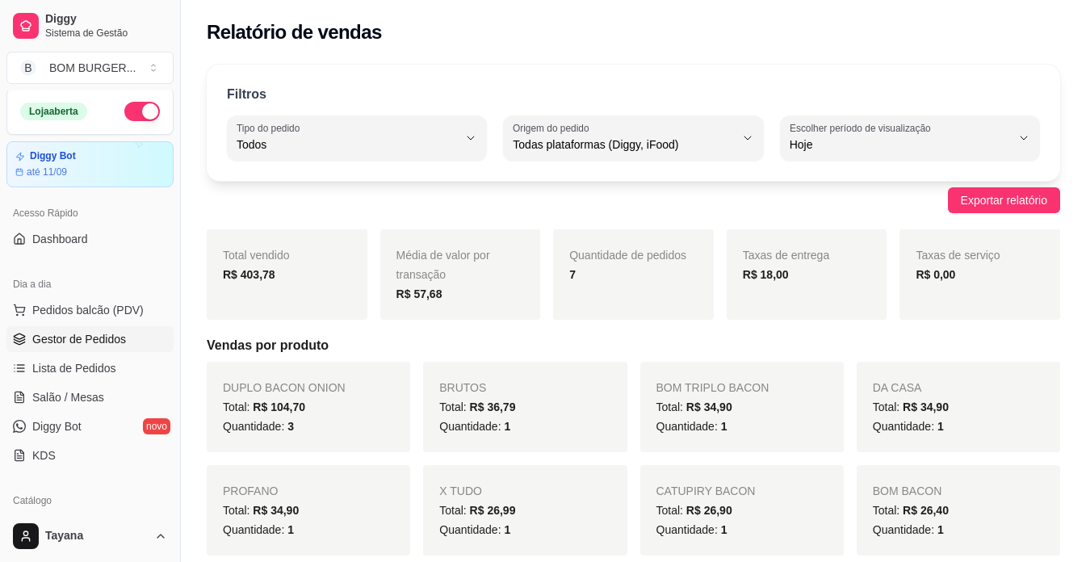
click at [101, 341] on span "Gestor de Pedidos" at bounding box center [79, 339] width 94 height 16
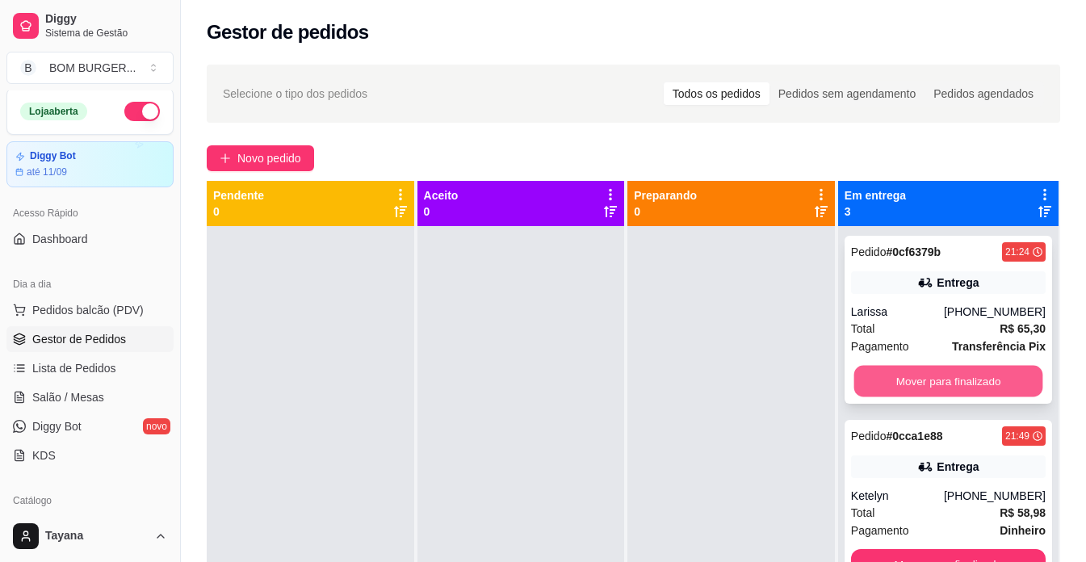
click at [939, 382] on button "Mover para finalizado" at bounding box center [947, 381] width 189 height 31
click at [956, 381] on button "Mover para finalizado" at bounding box center [948, 381] width 195 height 32
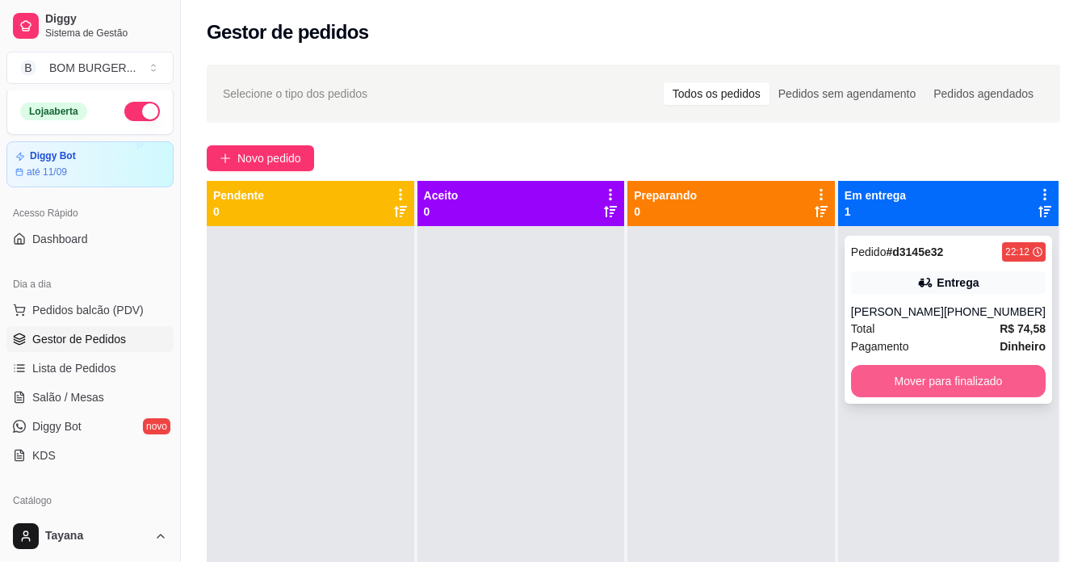
click at [964, 382] on button "Mover para finalizado" at bounding box center [948, 381] width 195 height 32
